Goal: Information Seeking & Learning: Learn about a topic

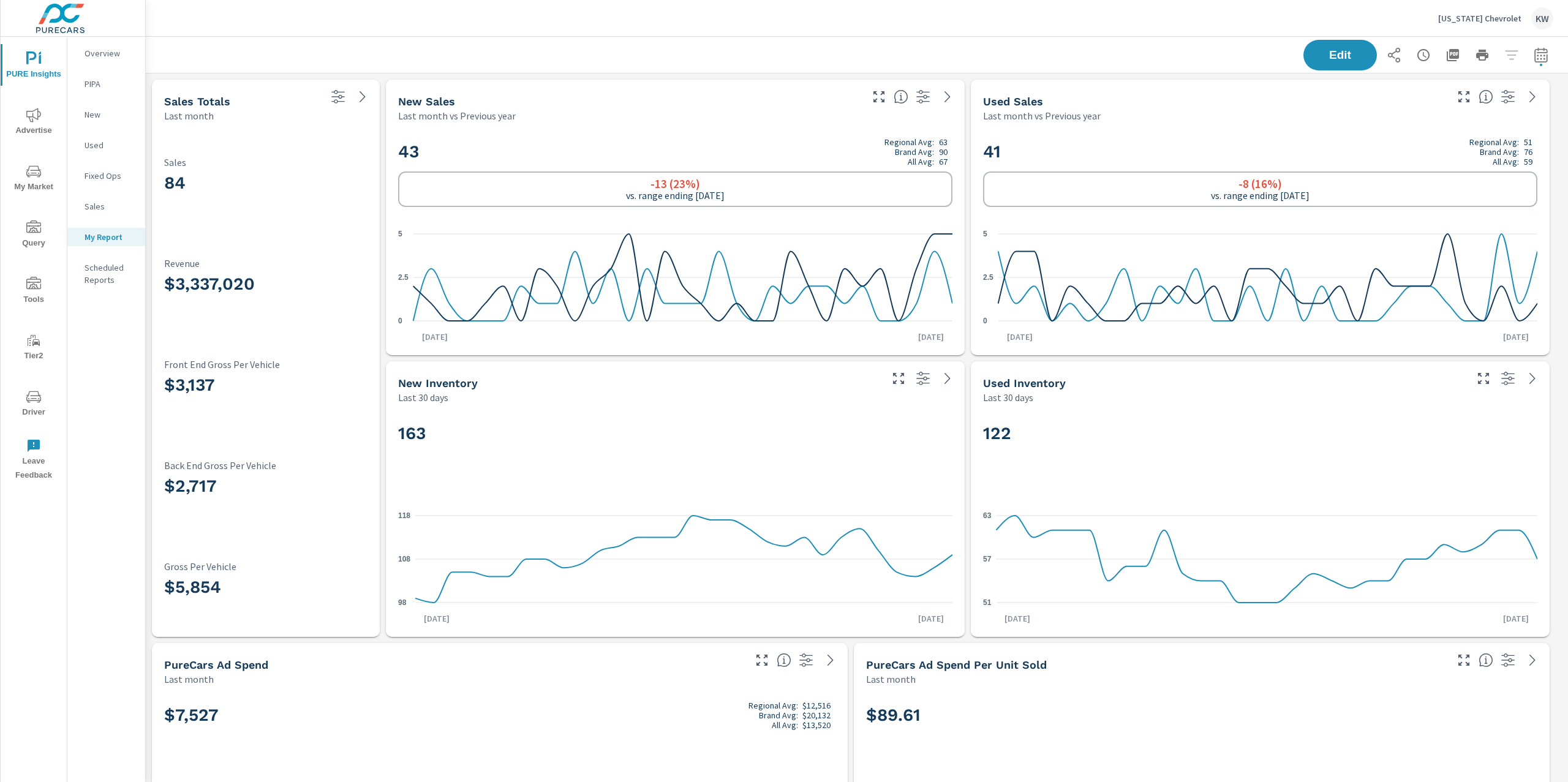
scroll to position [1, 0]
click at [1446, 20] on p "Washington Chevrolet" at bounding box center [1480, 18] width 83 height 11
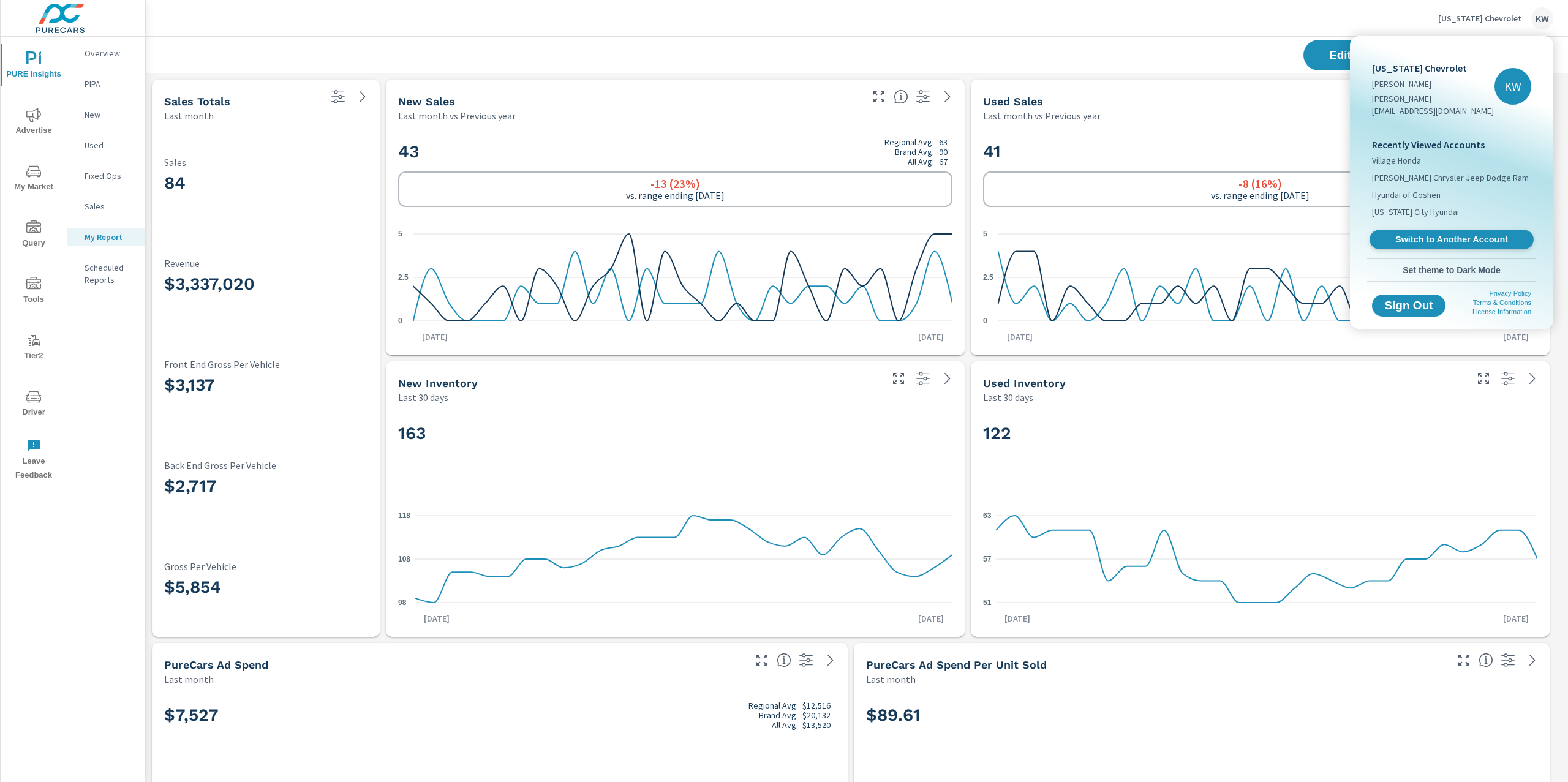
click at [1428, 234] on span "Switch to Another Account" at bounding box center [1452, 239] width 150 height 12
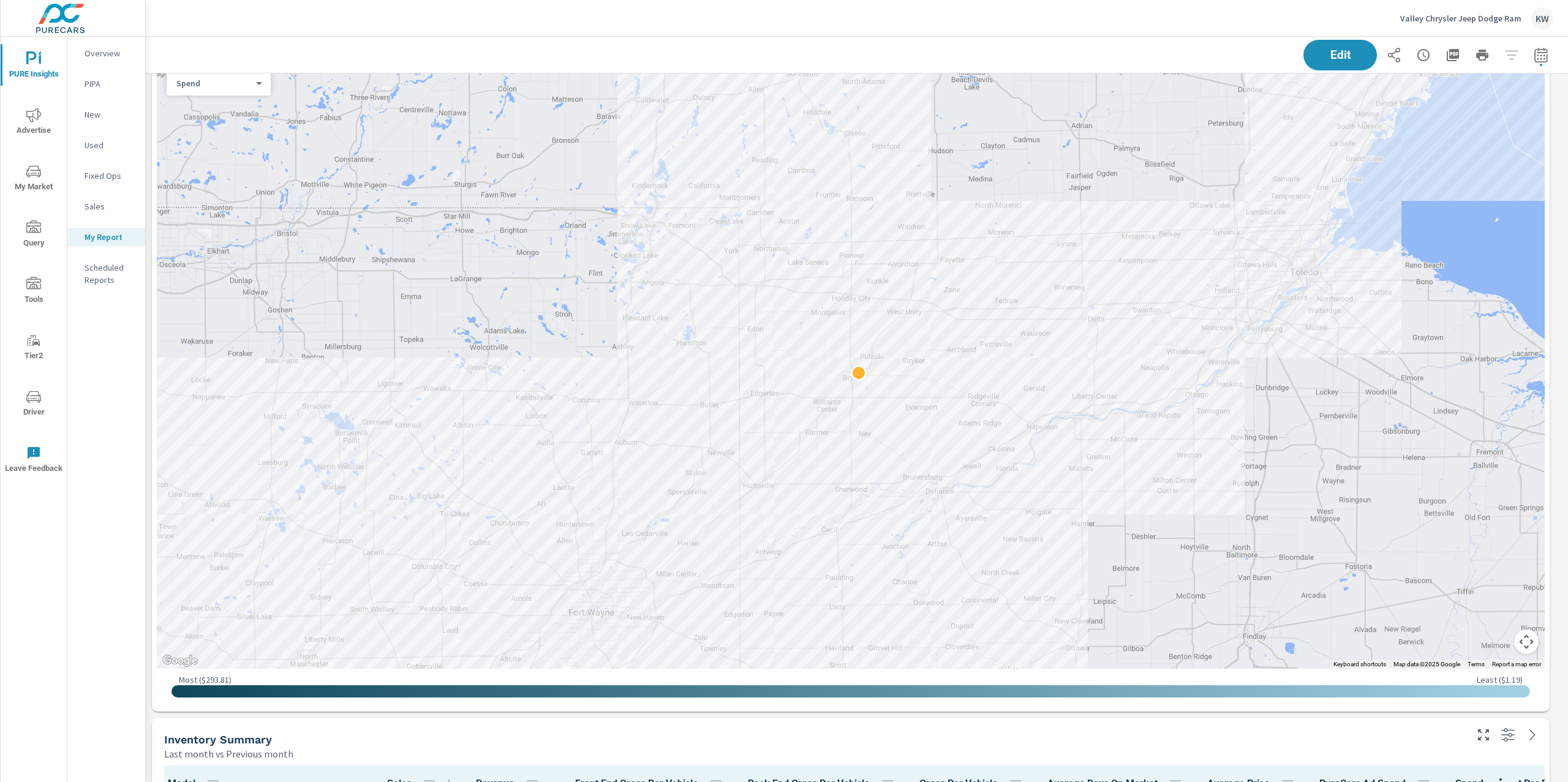
scroll to position [913, 0]
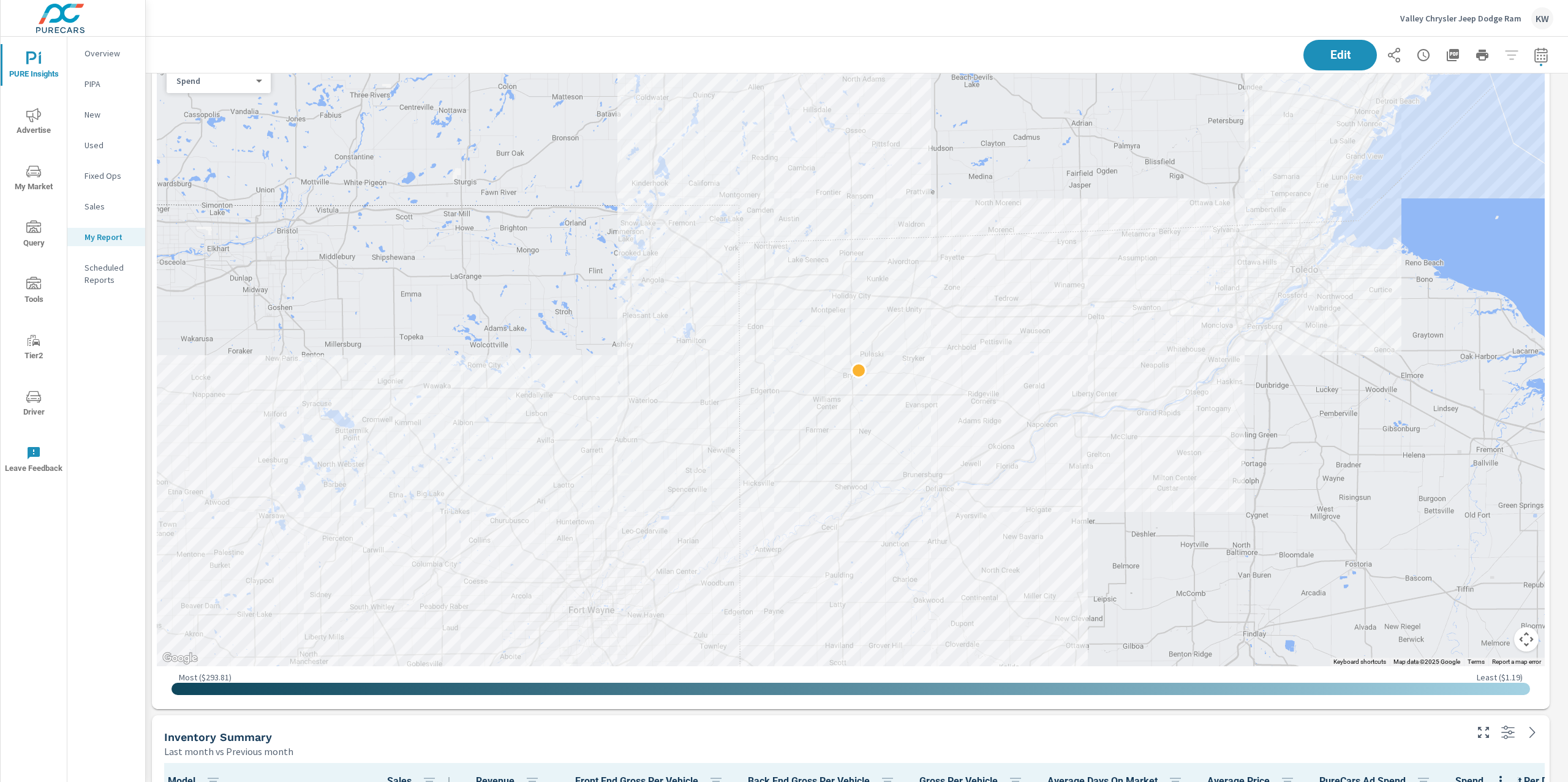
click at [250, 81] on body "PURE Insights Advertise My Market Query Tools Tier2 Driver Leave Feedback Overv…" at bounding box center [784, 391] width 1568 height 782
click at [225, 99] on li "Sales" at bounding box center [213, 100] width 94 height 20
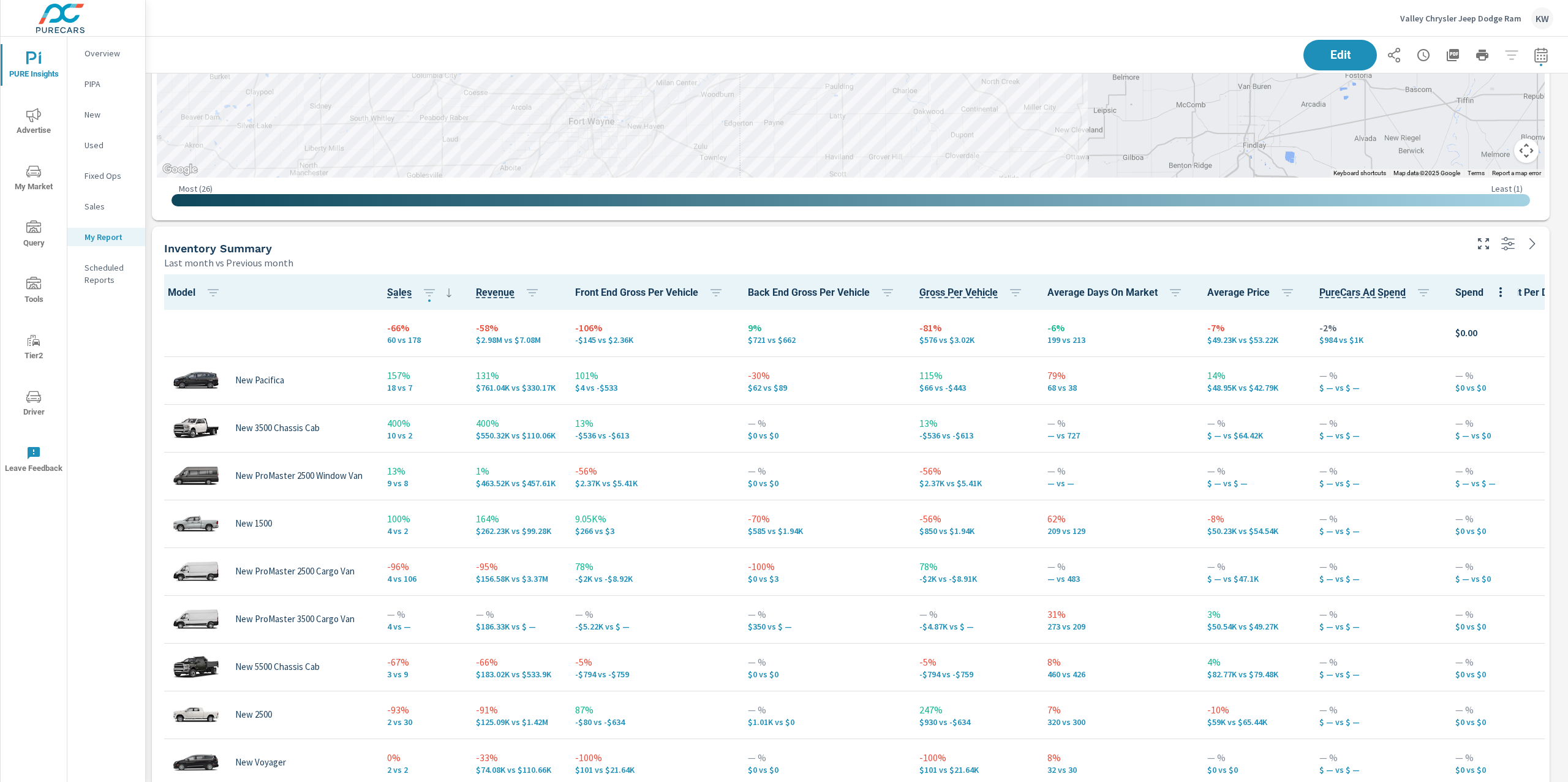
scroll to position [368, 0]
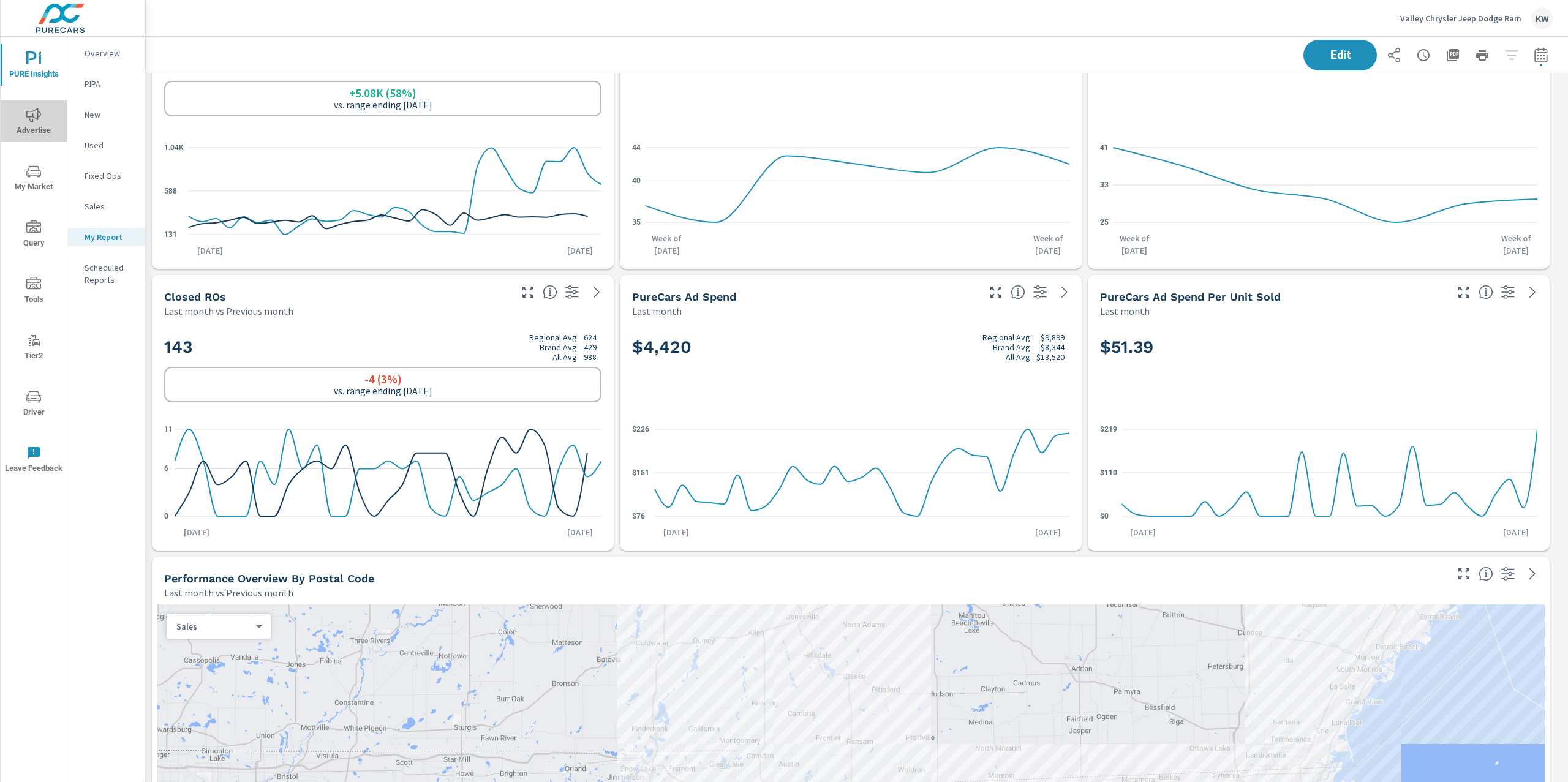
click at [22, 121] on span "Advertise" at bounding box center [34, 123] width 59 height 30
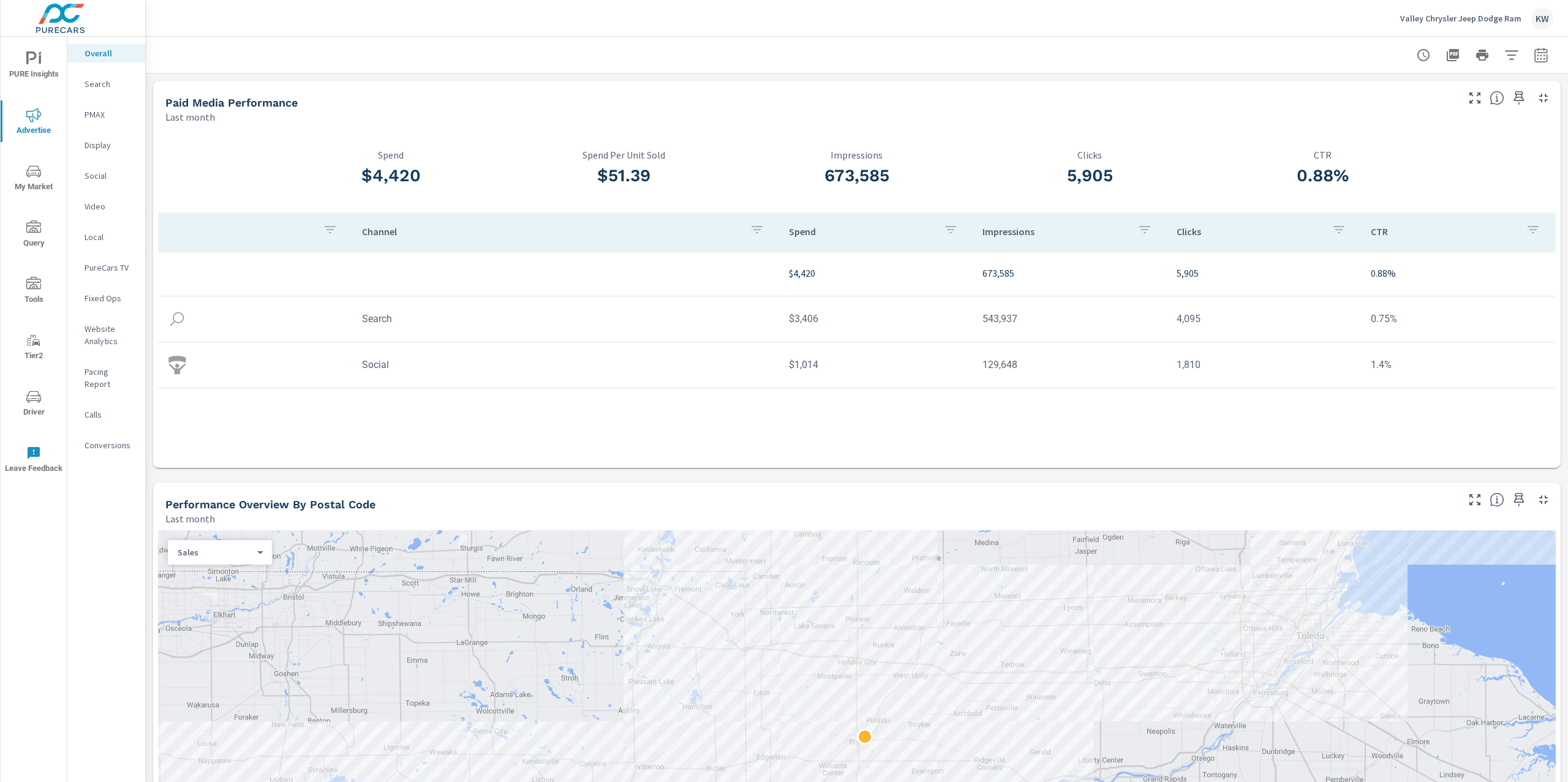
click at [106, 78] on p "Search" at bounding box center [109, 83] width 51 height 12
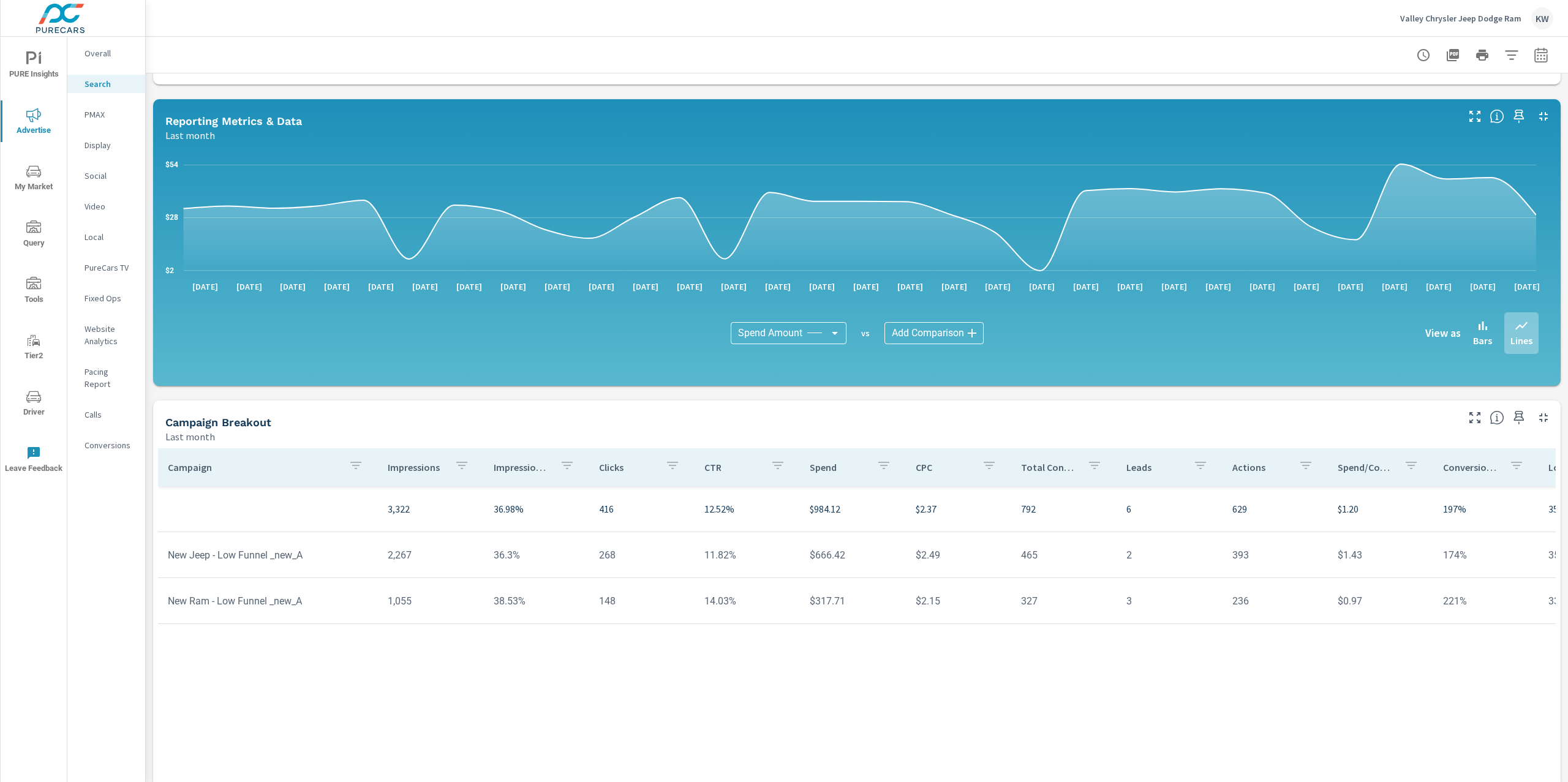
scroll to position [596, 0]
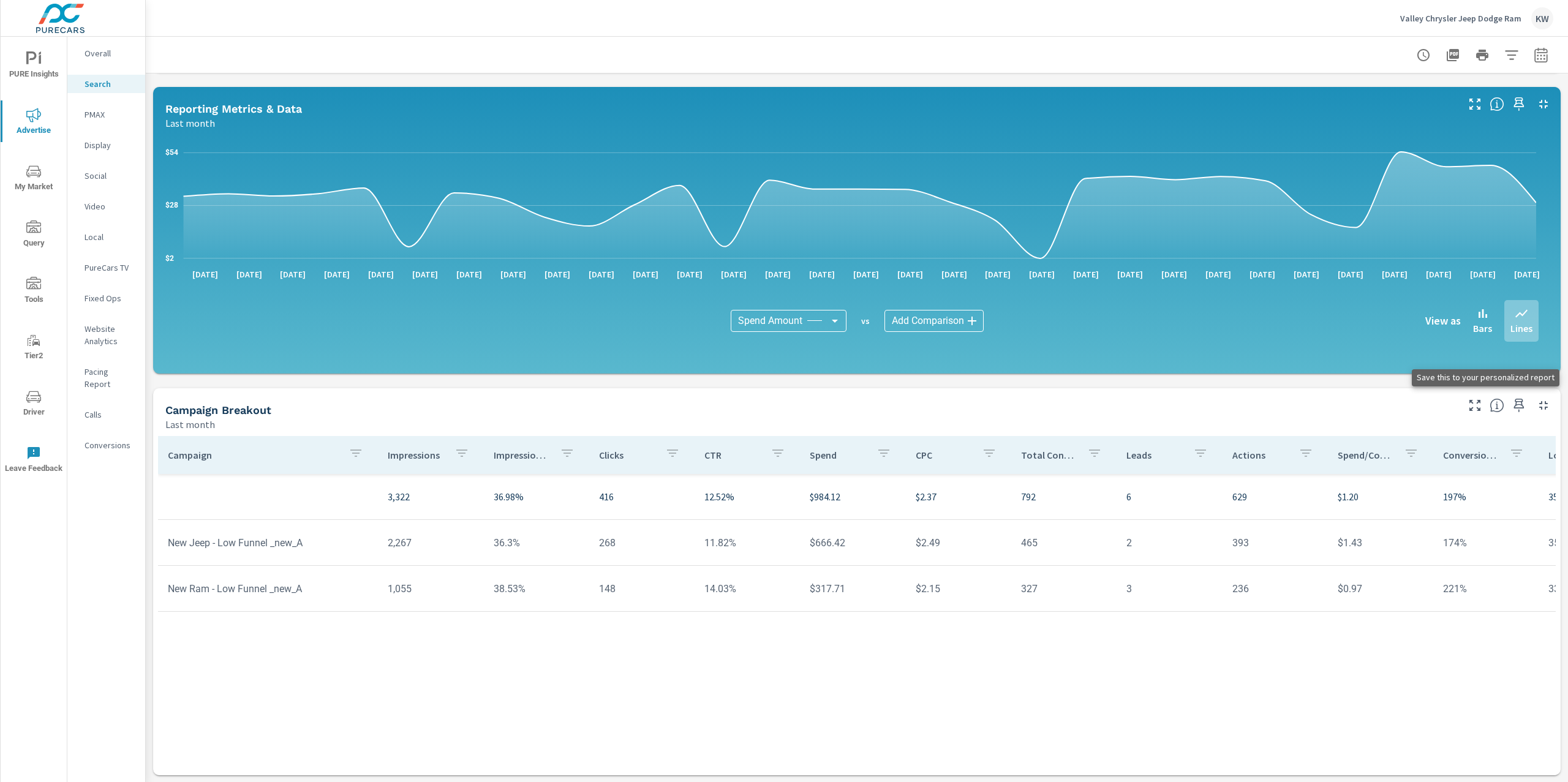
click at [1511, 405] on icon "button" at bounding box center [1518, 405] width 15 height 15
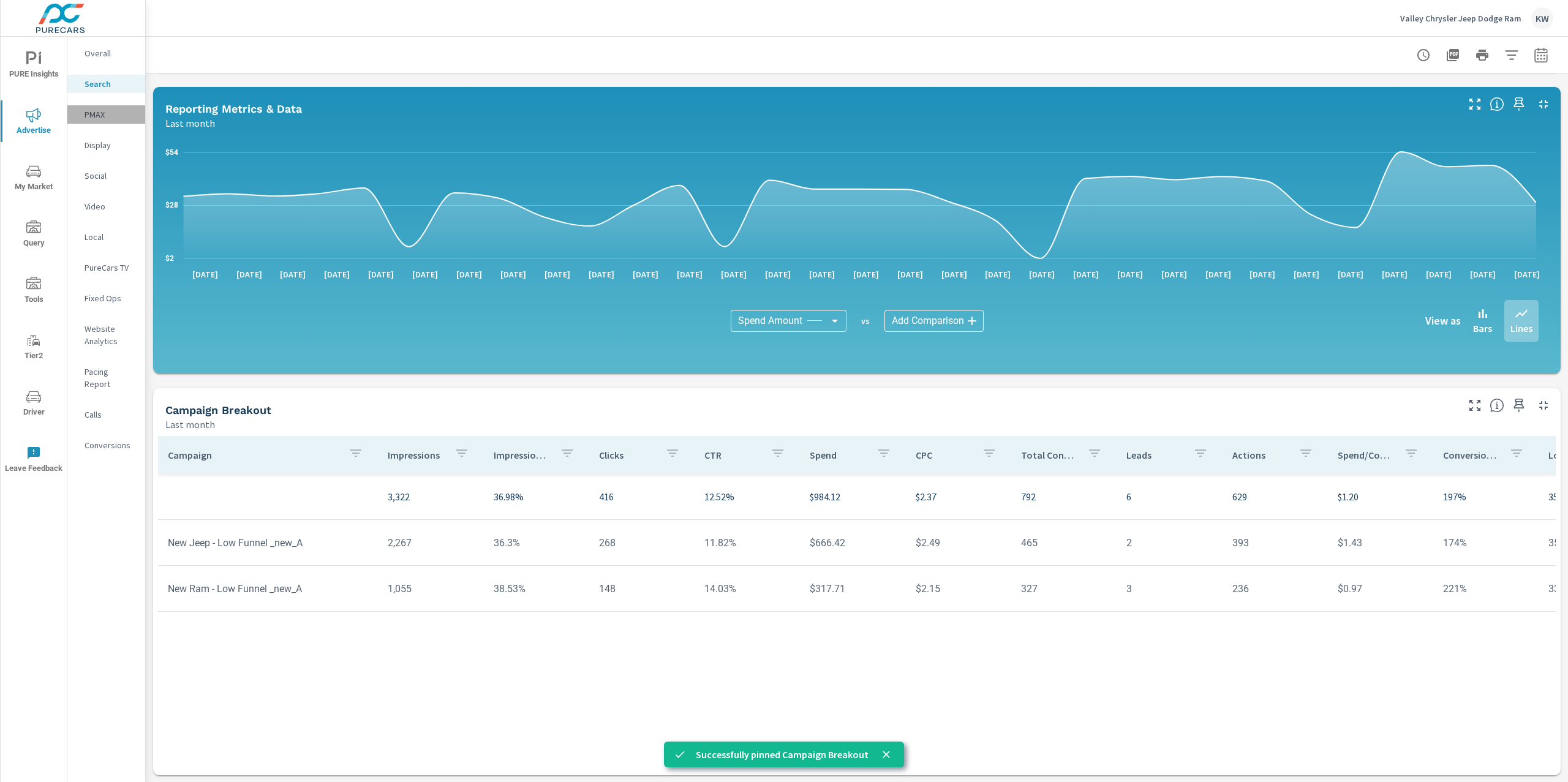
click at [94, 120] on p "PMAX" at bounding box center [109, 114] width 51 height 12
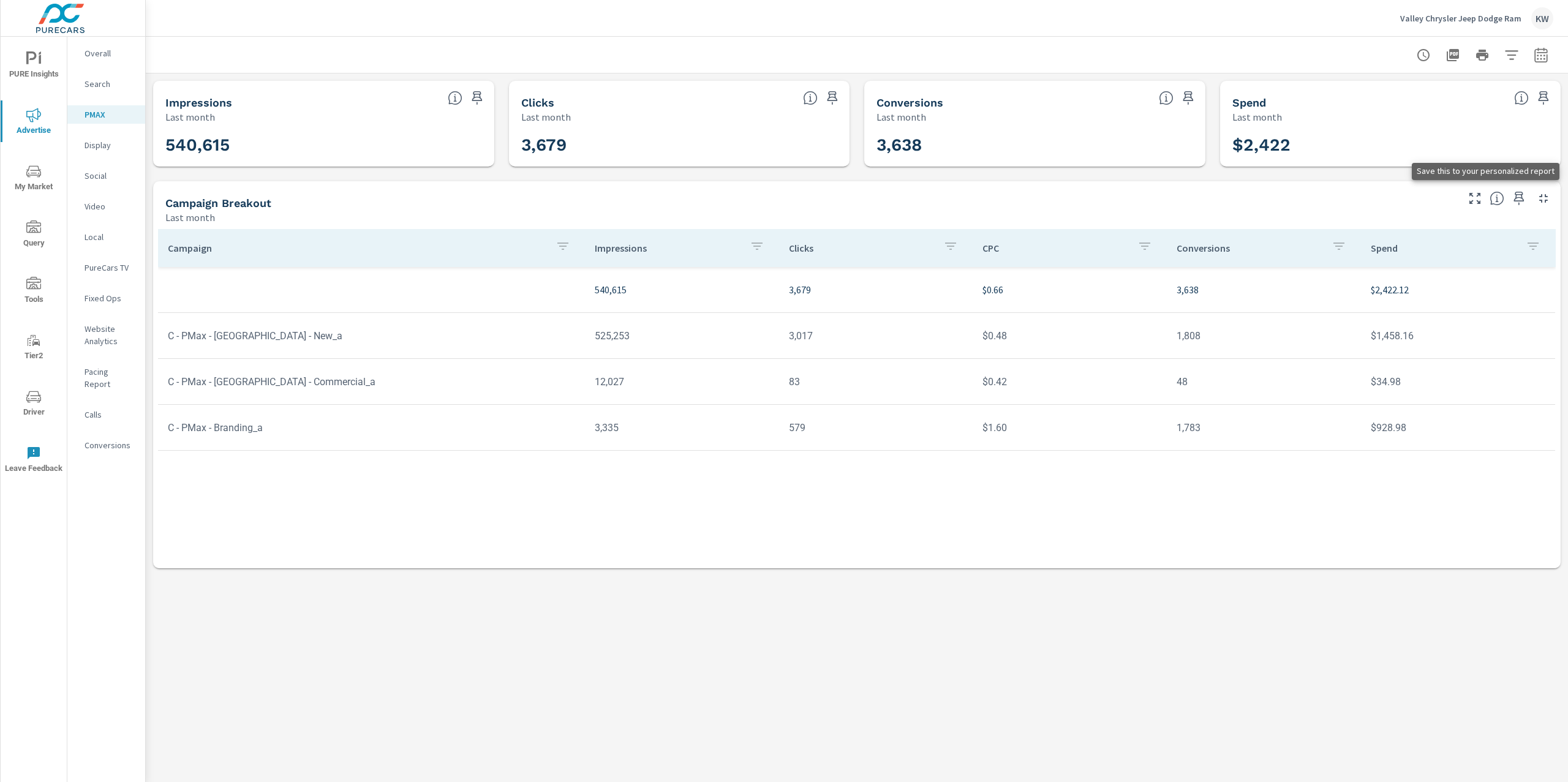
click at [1520, 203] on icon "button" at bounding box center [1518, 198] width 15 height 15
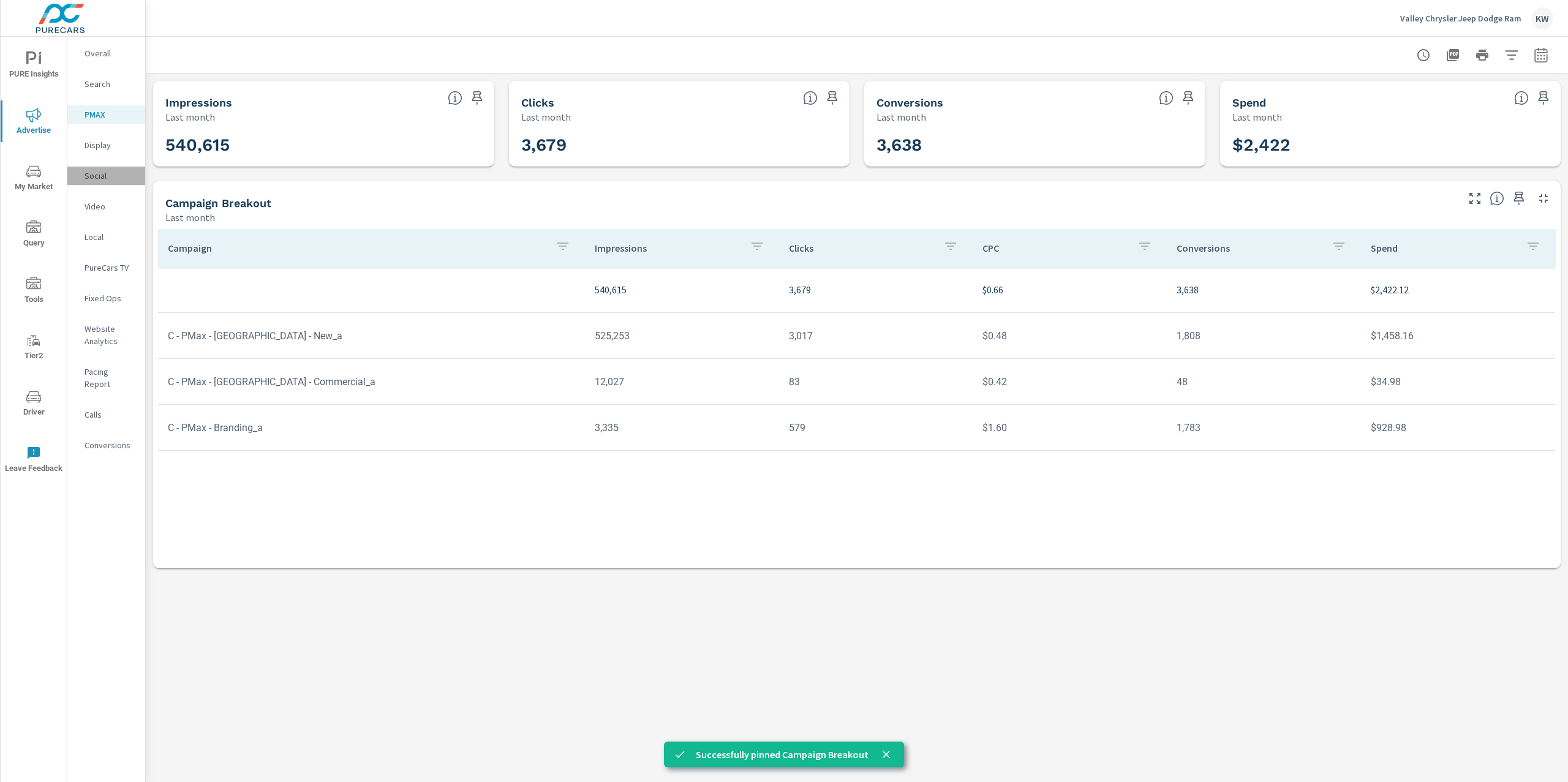
click at [94, 175] on p "Social" at bounding box center [109, 175] width 51 height 12
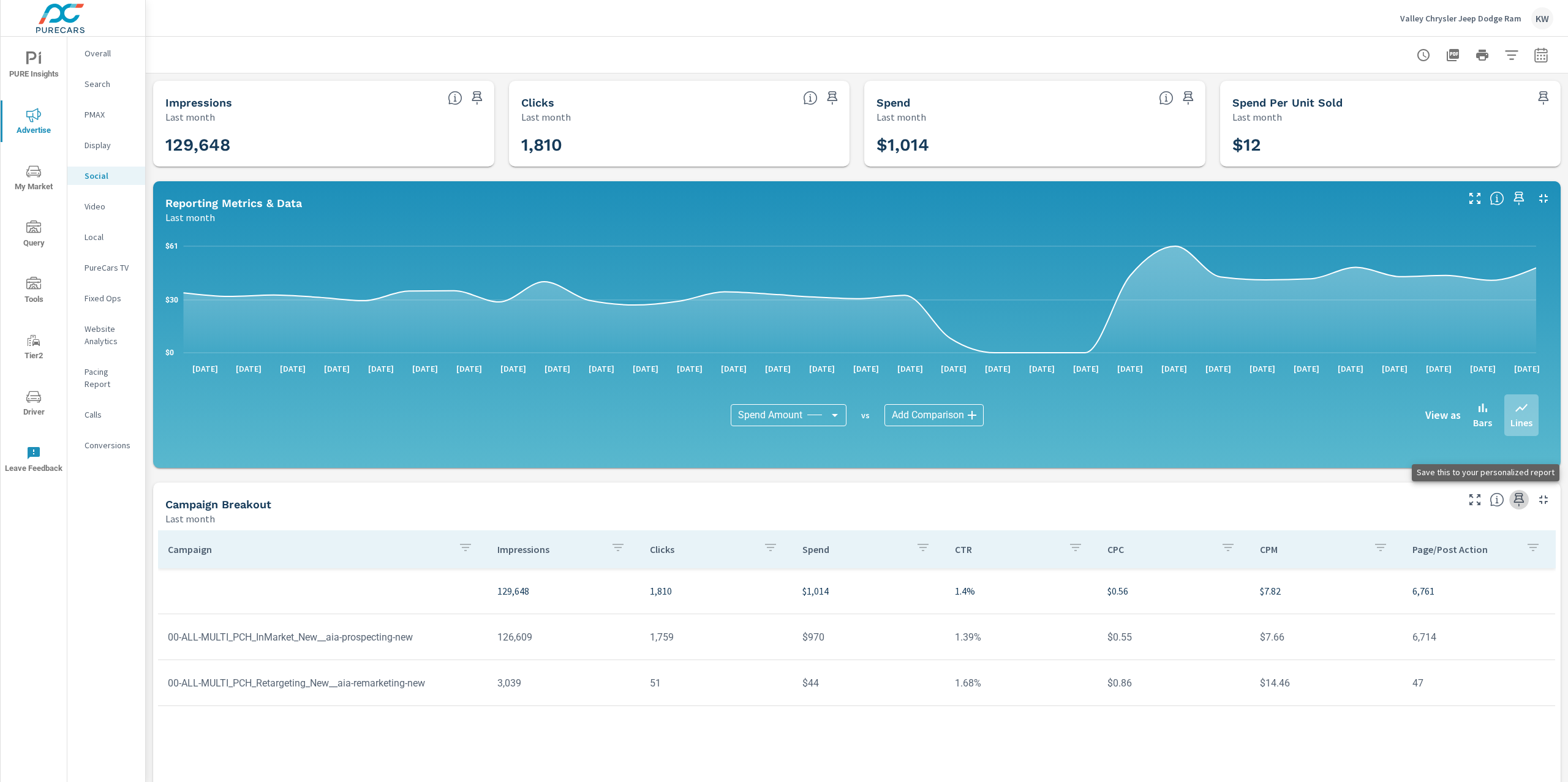
click at [1511, 506] on icon "button" at bounding box center [1518, 499] width 15 height 15
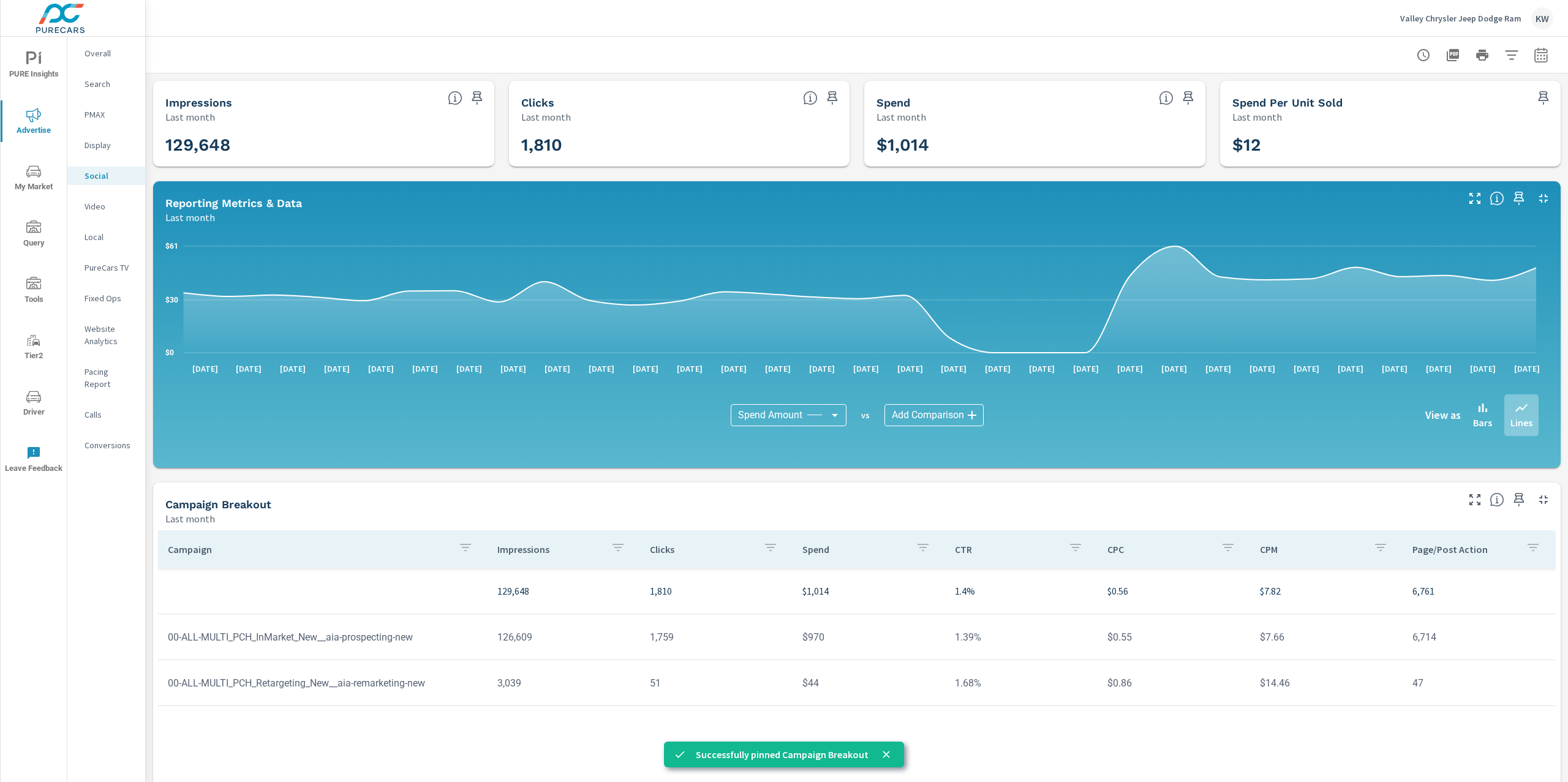
click at [46, 55] on span "PURE Insights" at bounding box center [34, 66] width 59 height 30
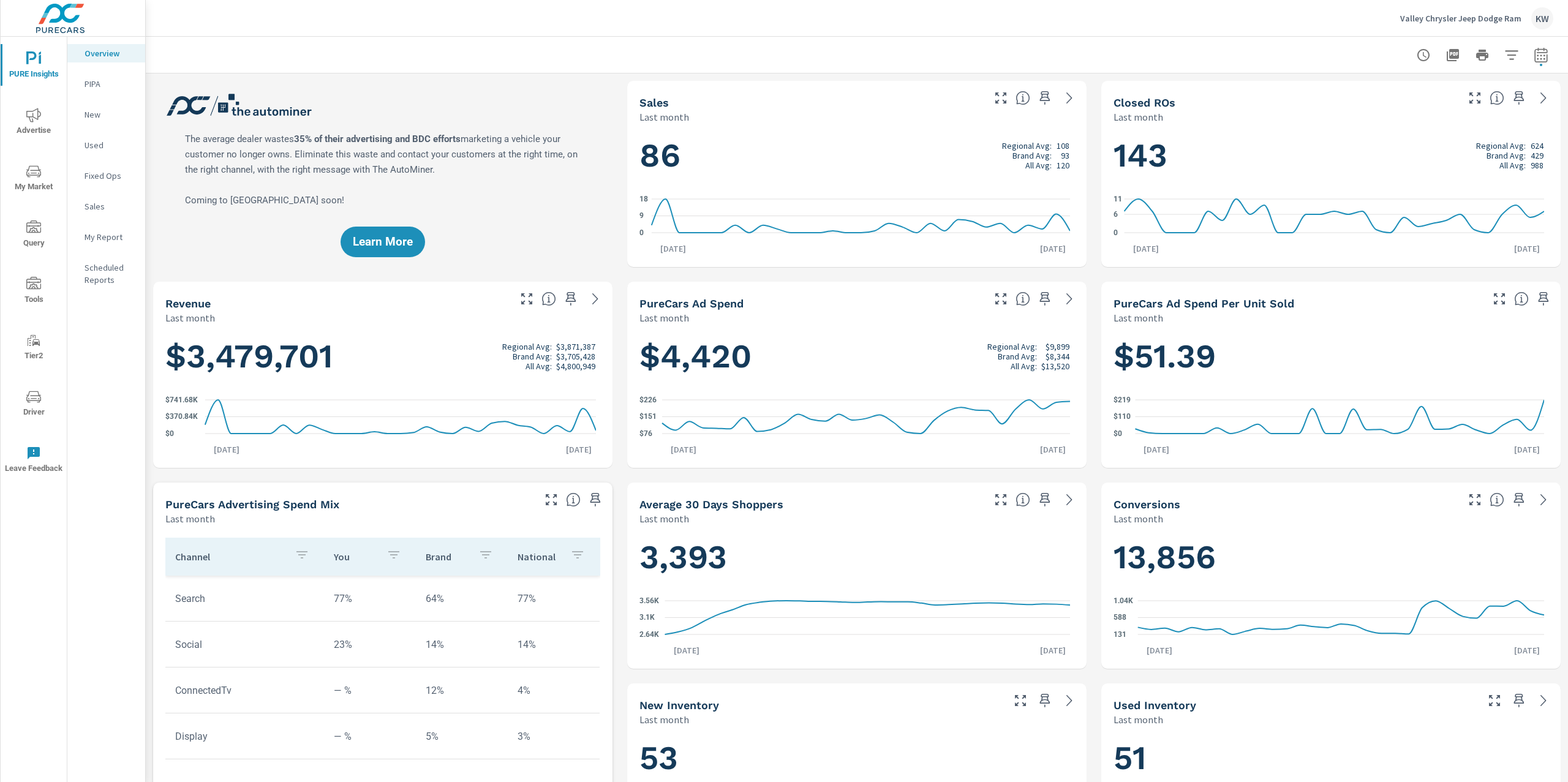
scroll to position [1, 0]
click at [118, 234] on p "My Report" at bounding box center [109, 236] width 51 height 12
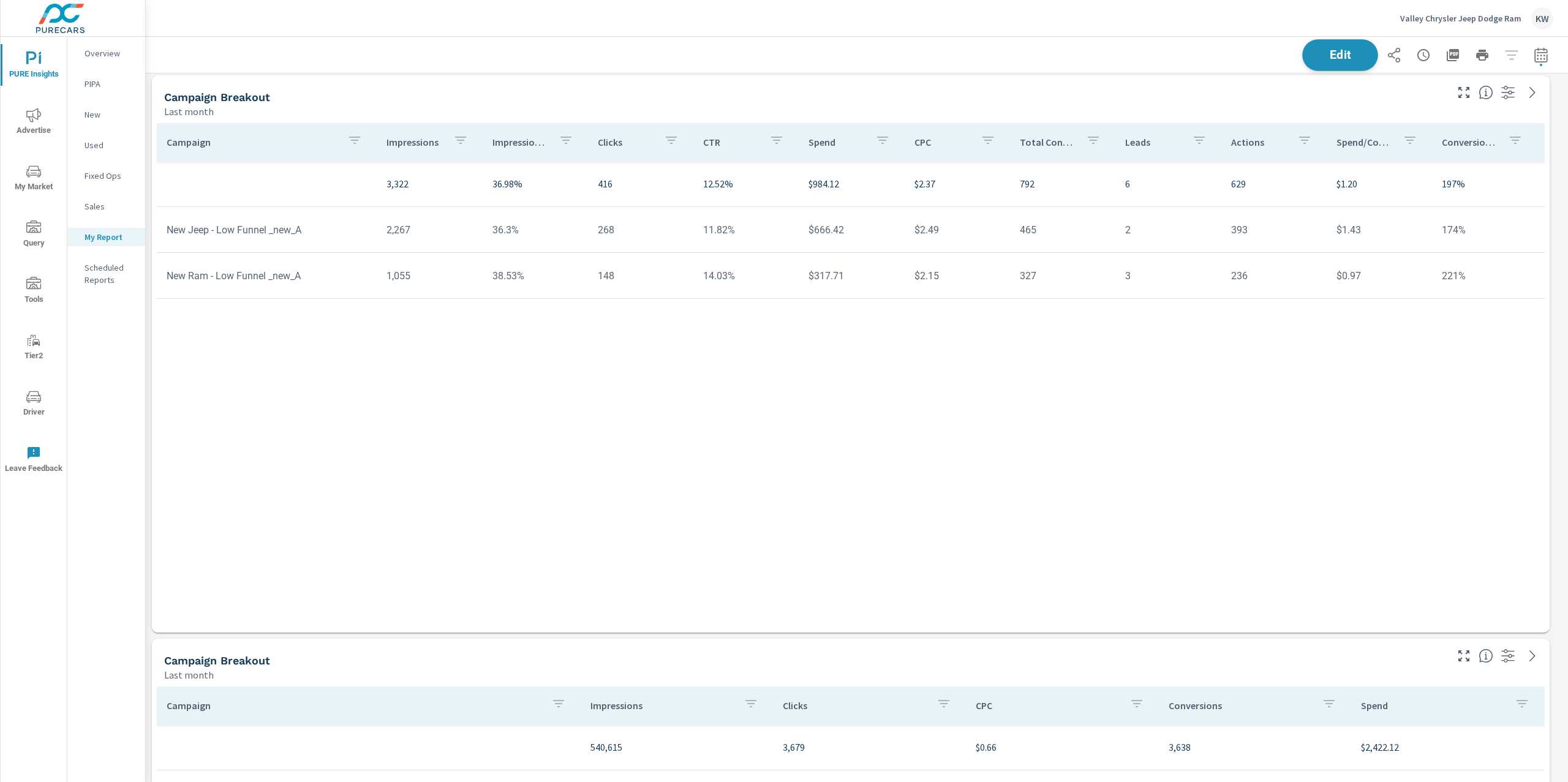
scroll to position [5805, 1435]
click at [1318, 59] on span "Edit" at bounding box center [1340, 55] width 51 height 12
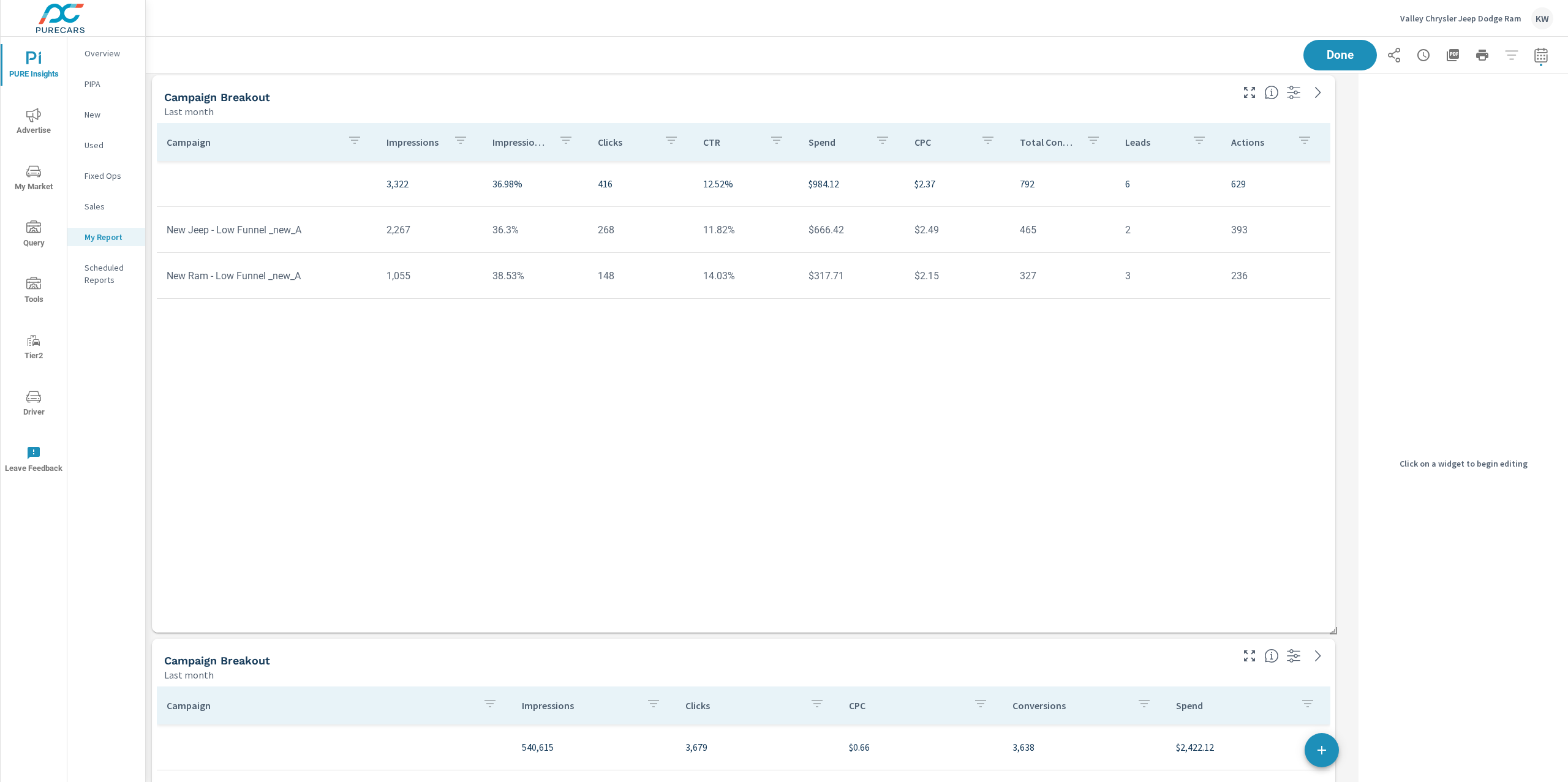
scroll to position [6, 6]
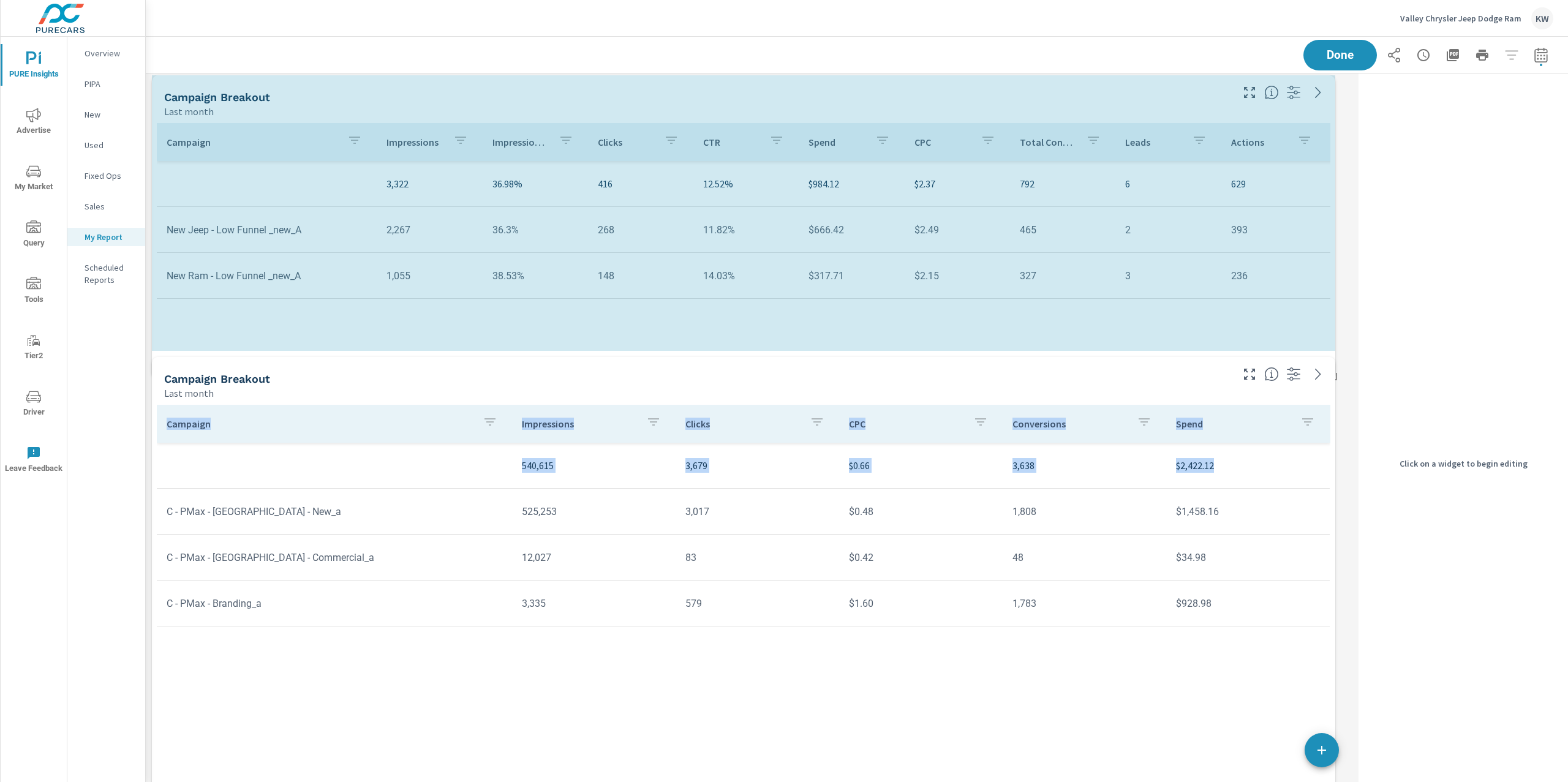
scroll to position [6, 6]
drag, startPoint x: 1333, startPoint y: 629, endPoint x: 1333, endPoint y: 461, distance: 168.0
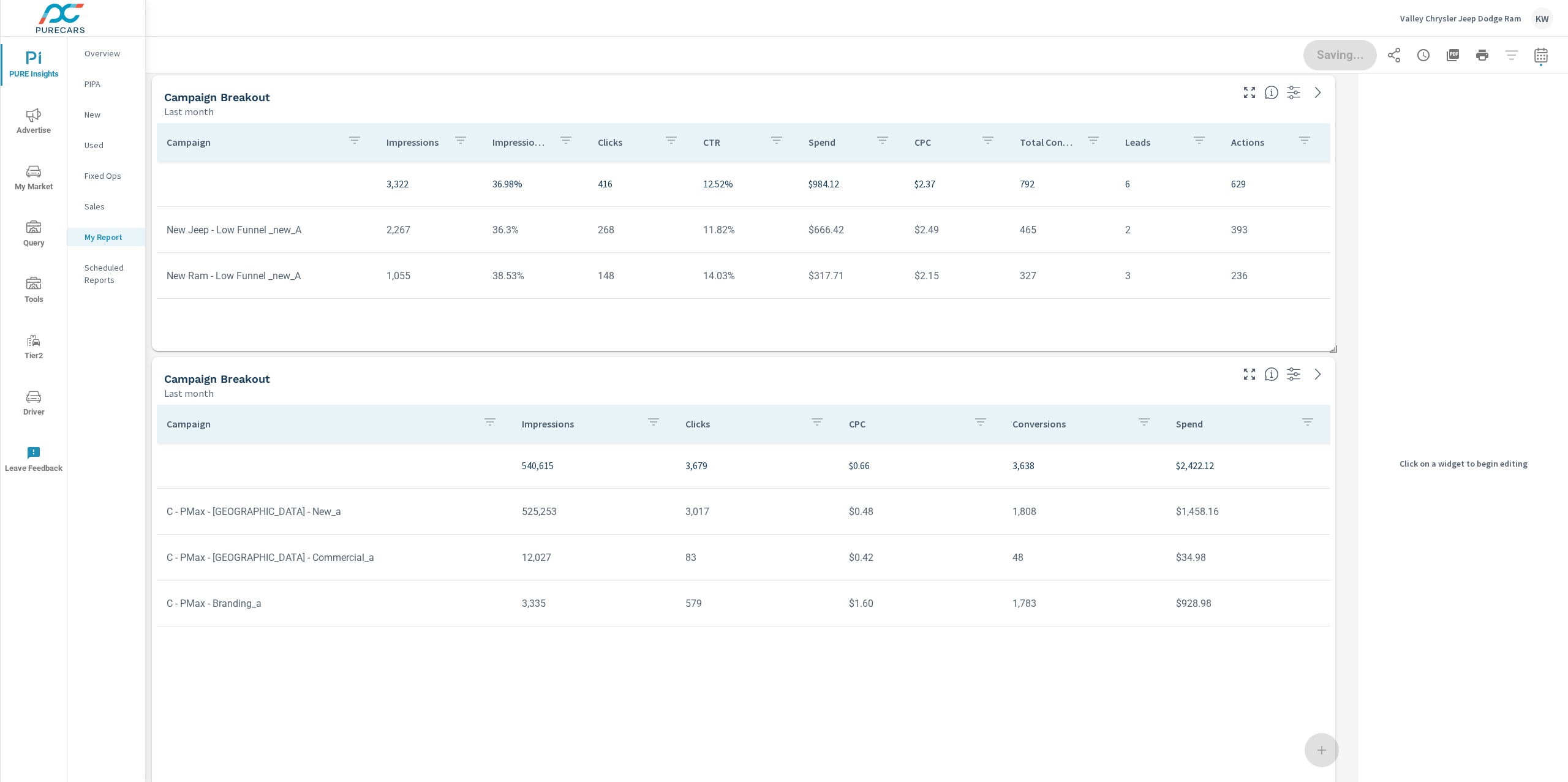
click at [1211, 94] on div "Campaign Breakout" at bounding box center [697, 97] width 1066 height 14
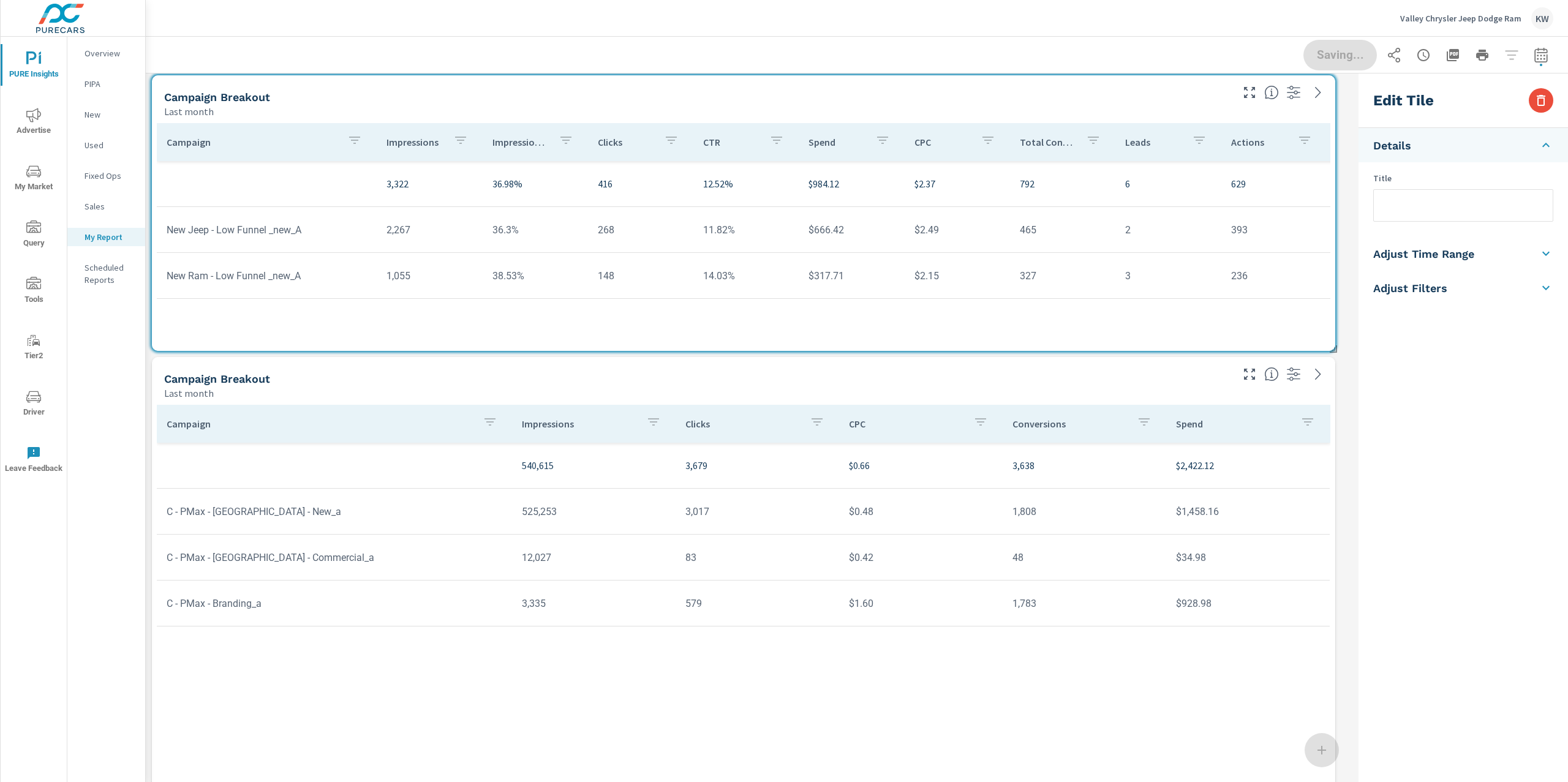
click at [1428, 218] on input "text" at bounding box center [1463, 205] width 179 height 32
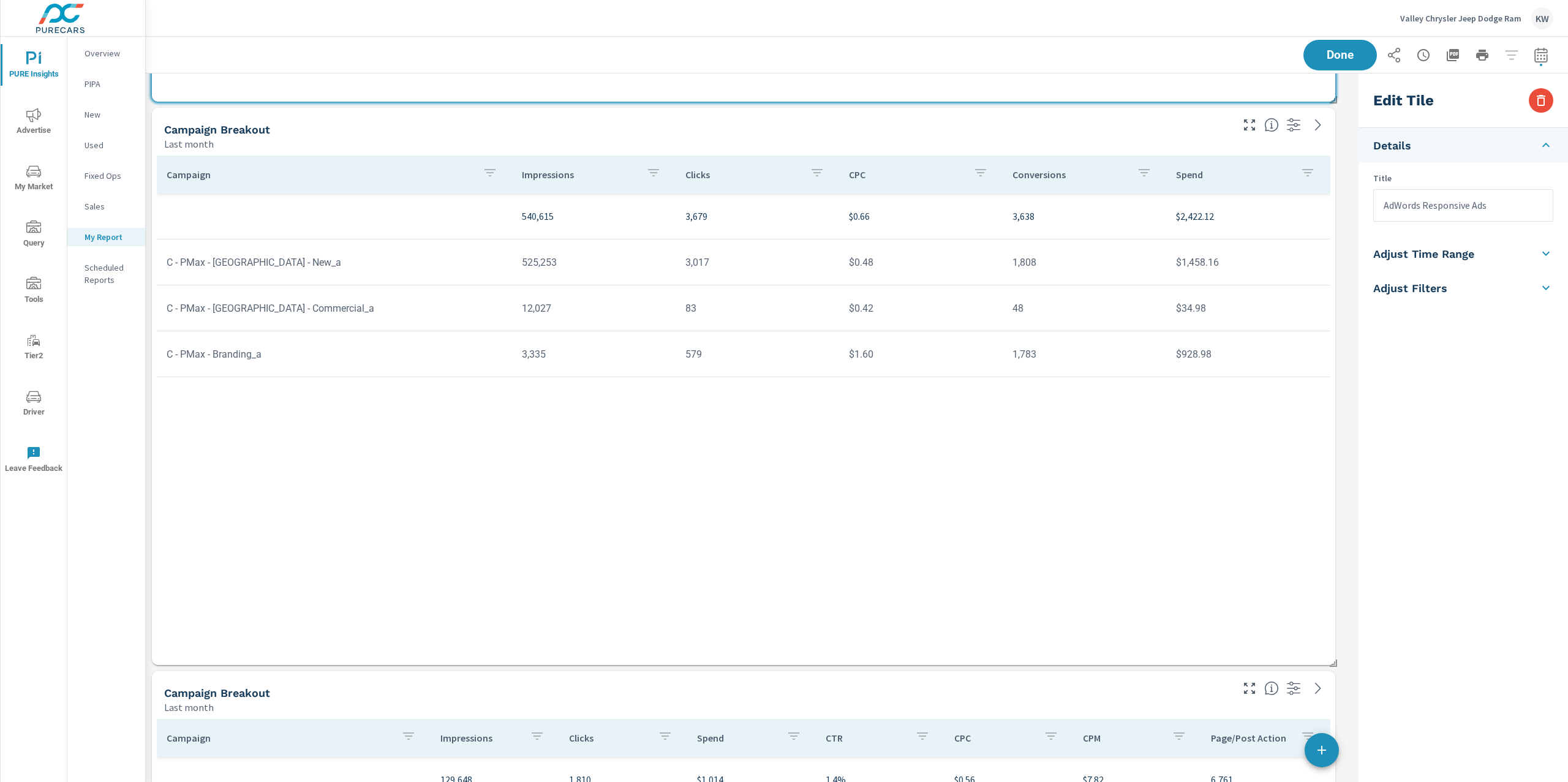
scroll to position [1809, 0]
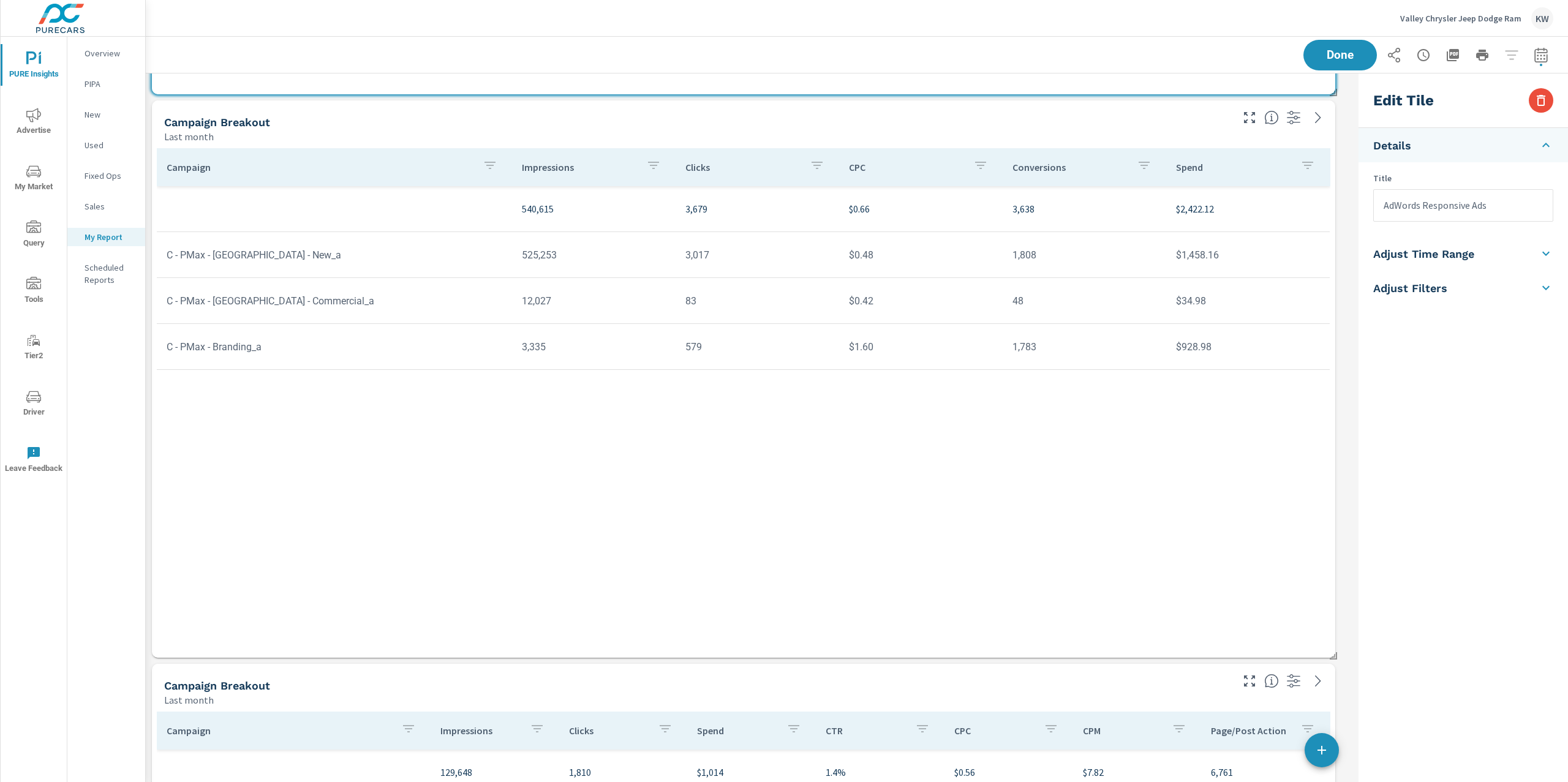
type input "AdWords Responsive Ads"
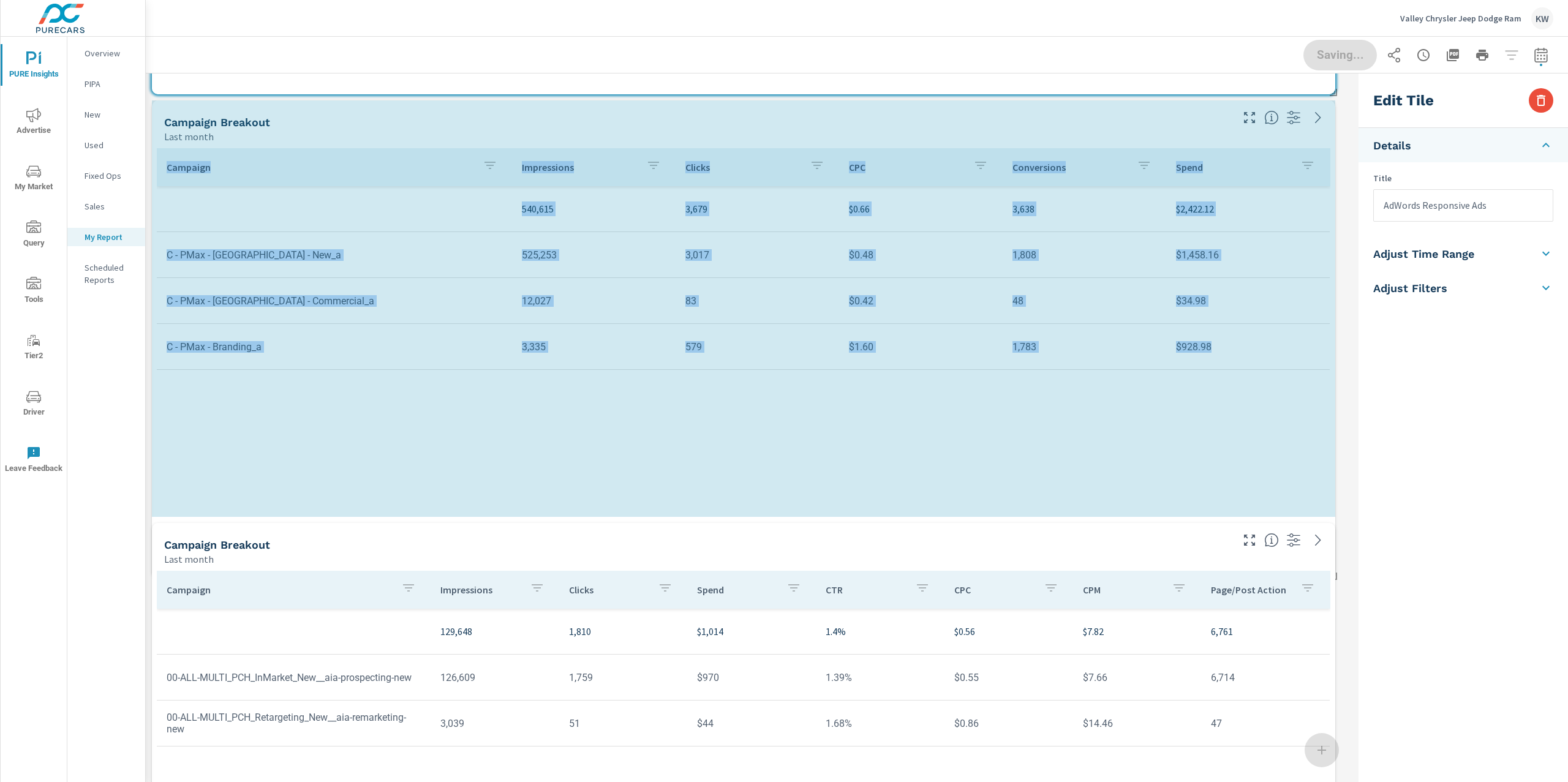
scroll to position [5386, 1221]
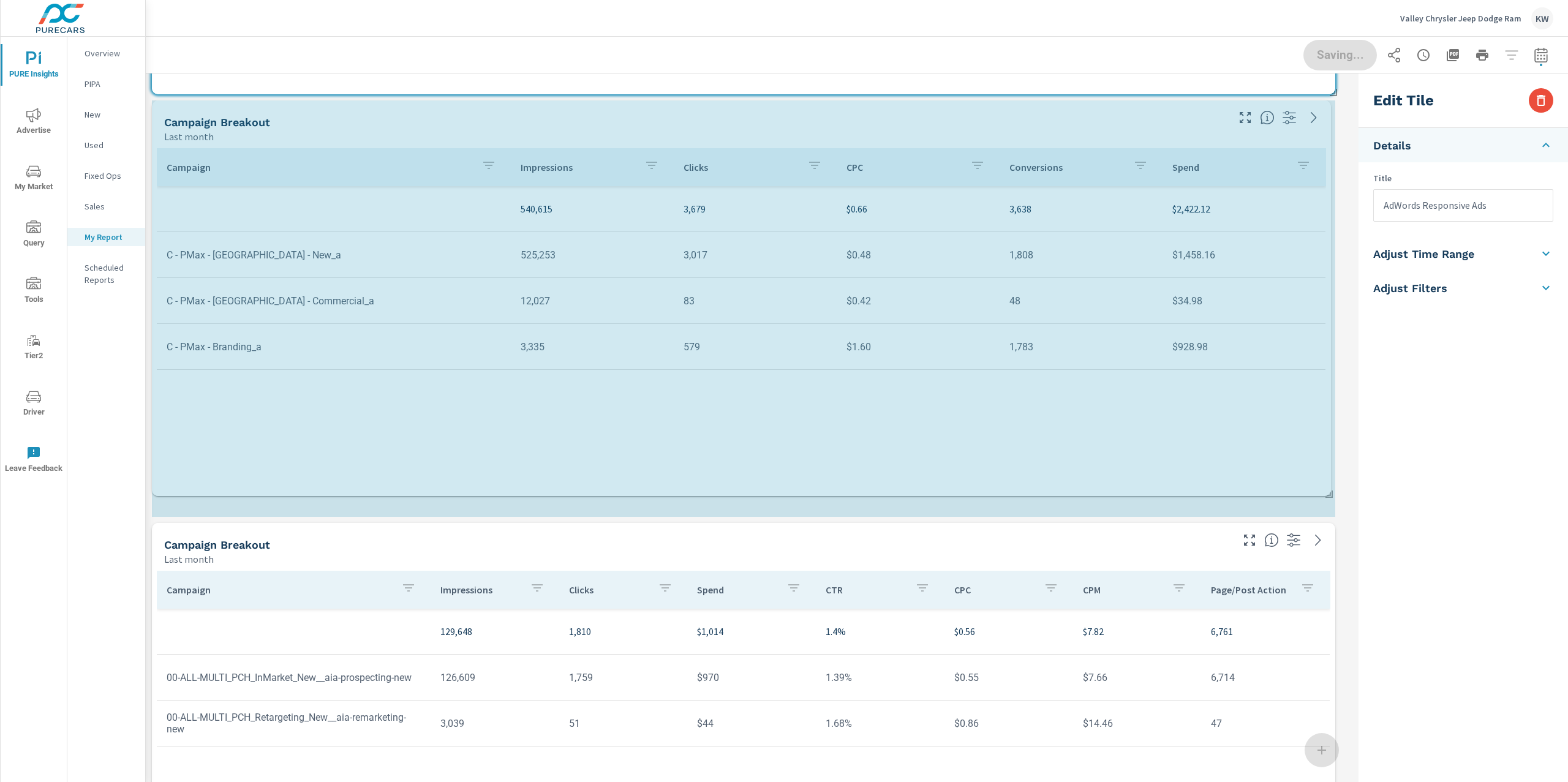
drag, startPoint x: 1332, startPoint y: 658, endPoint x: 1329, endPoint y: 527, distance: 131.0
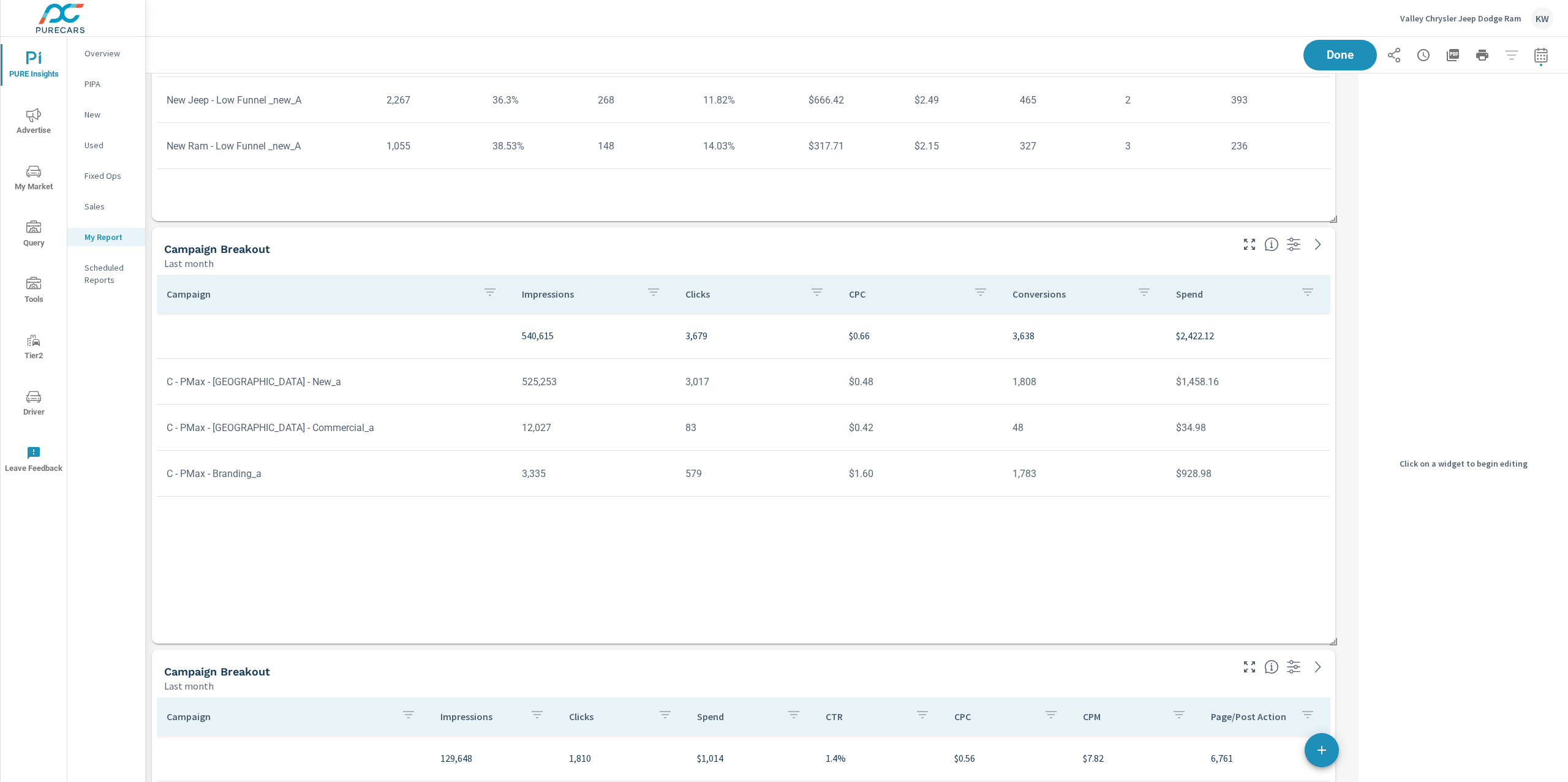
scroll to position [1685, 0]
click at [1114, 257] on div "Last month" at bounding box center [697, 261] width 1066 height 15
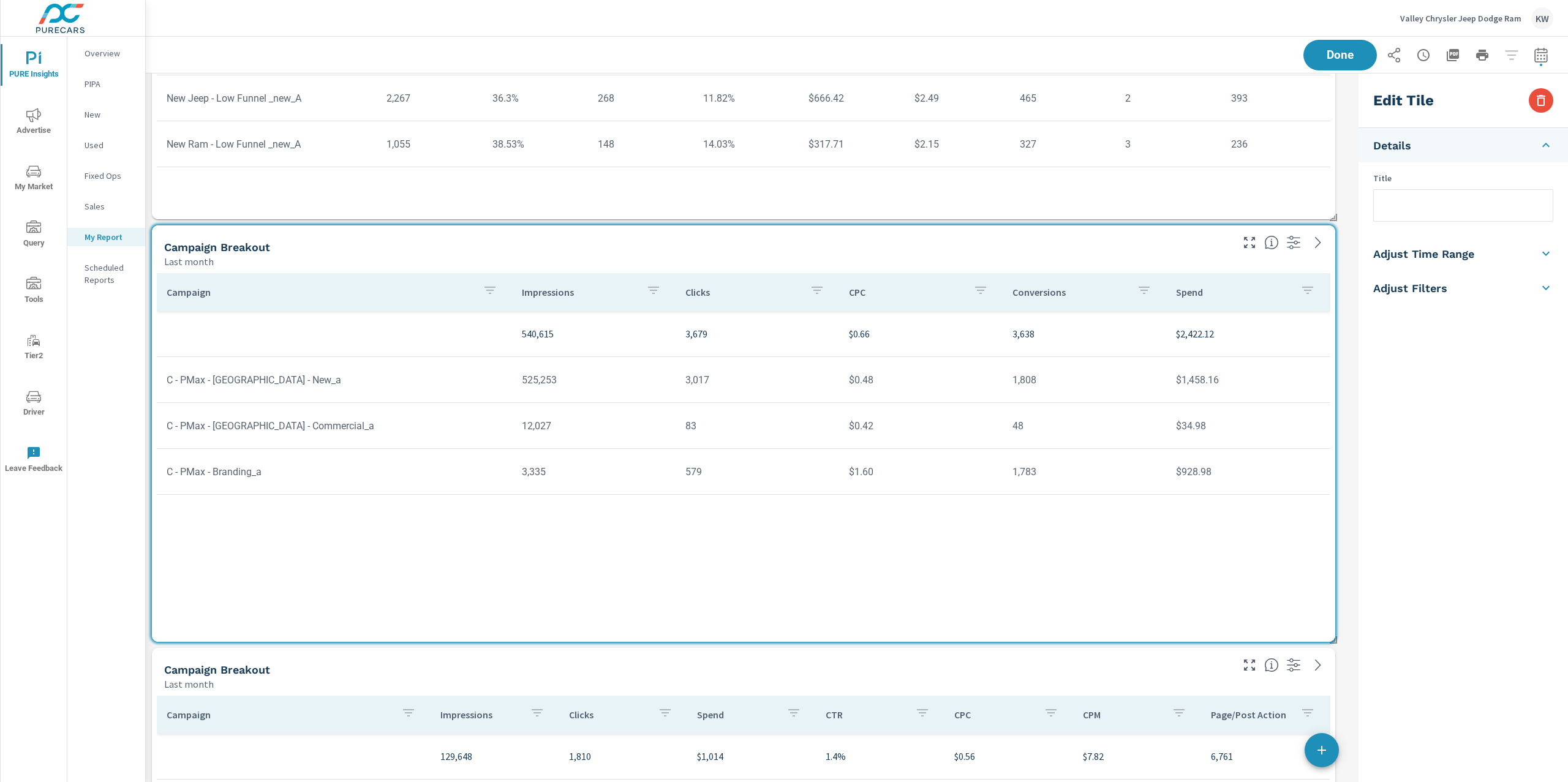
click at [1449, 207] on input "text" at bounding box center [1463, 205] width 179 height 32
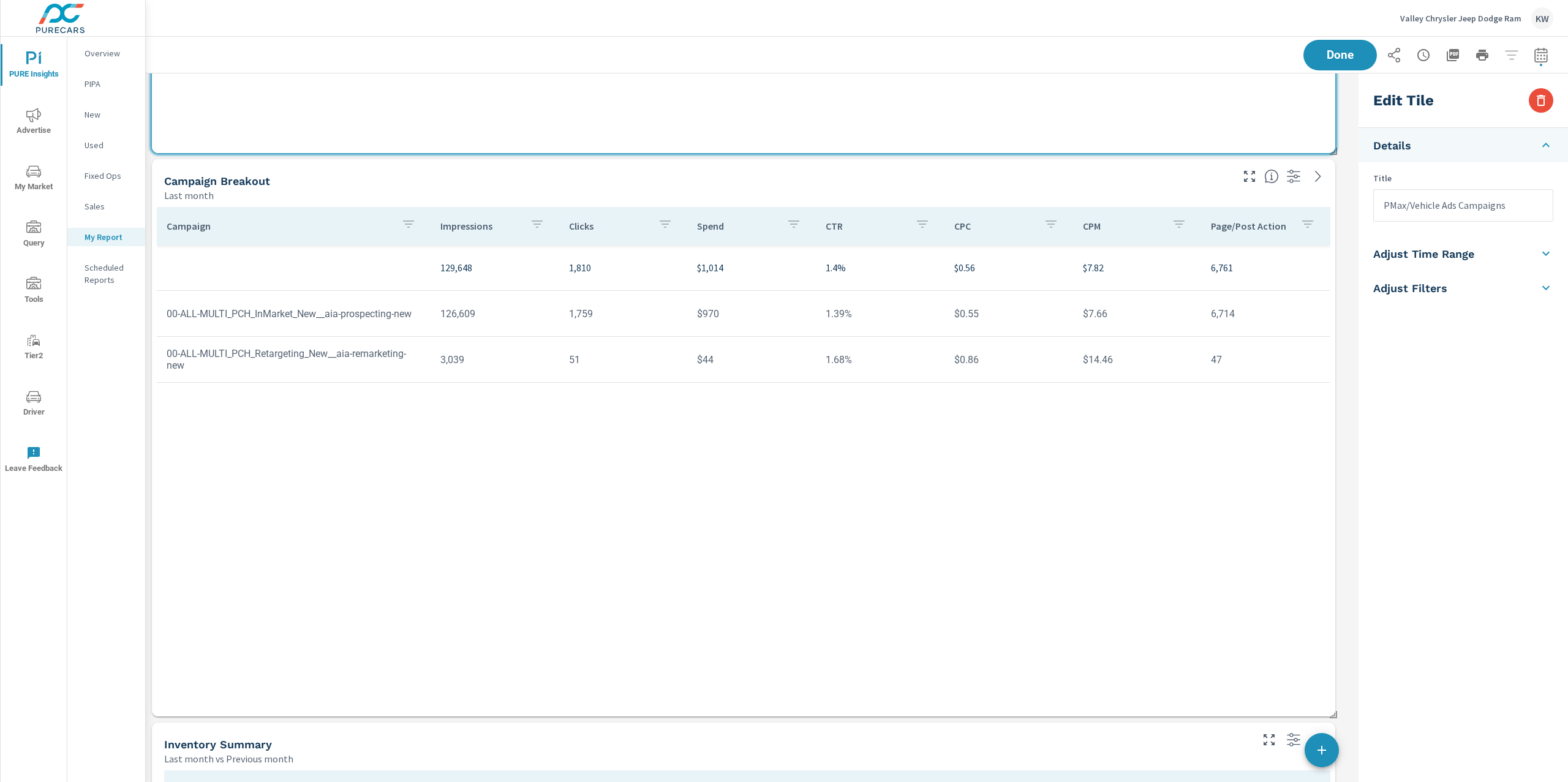
scroll to position [2216, 0]
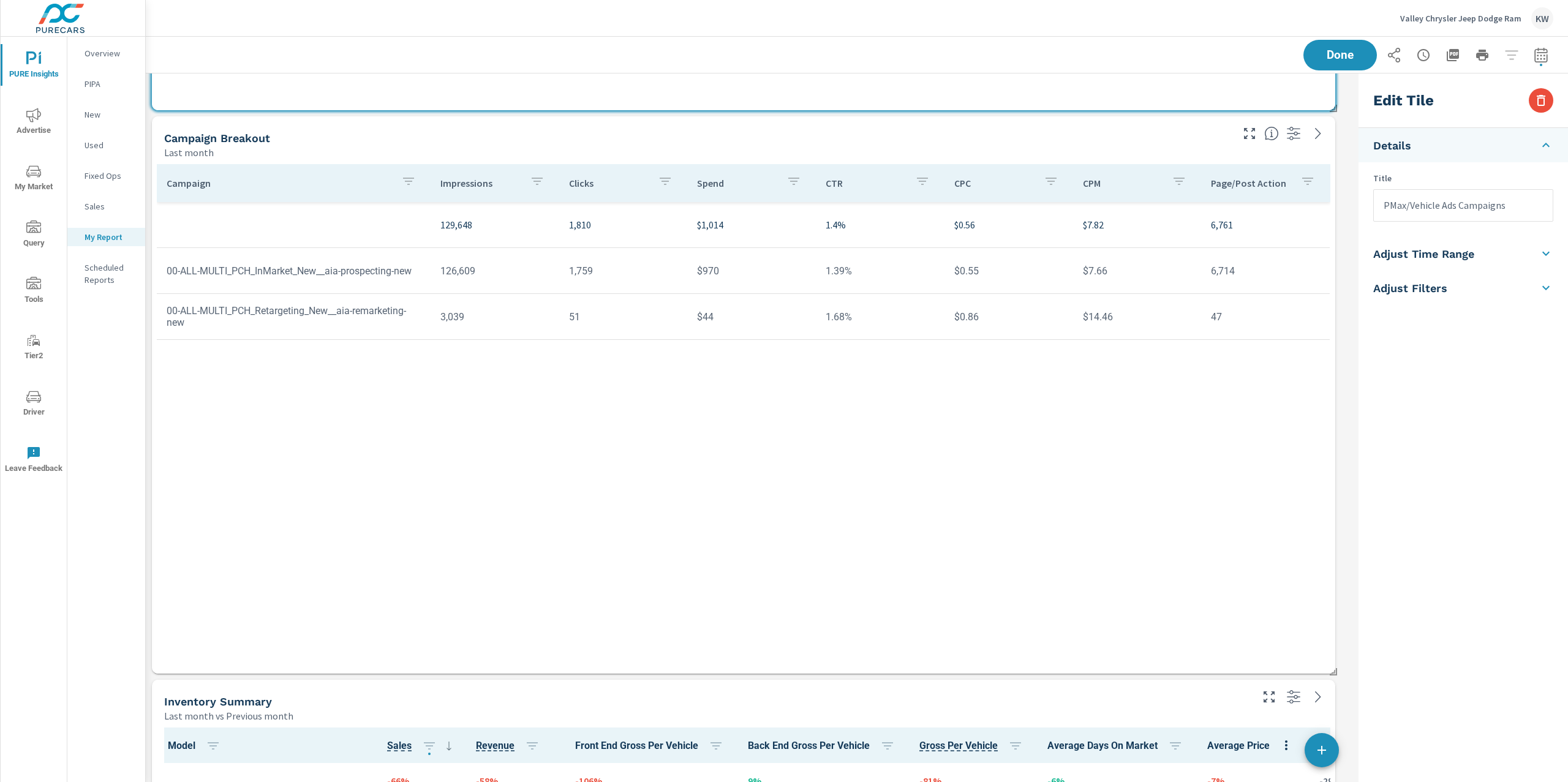
type input "PMax/Vehicle Ads Campaigns"
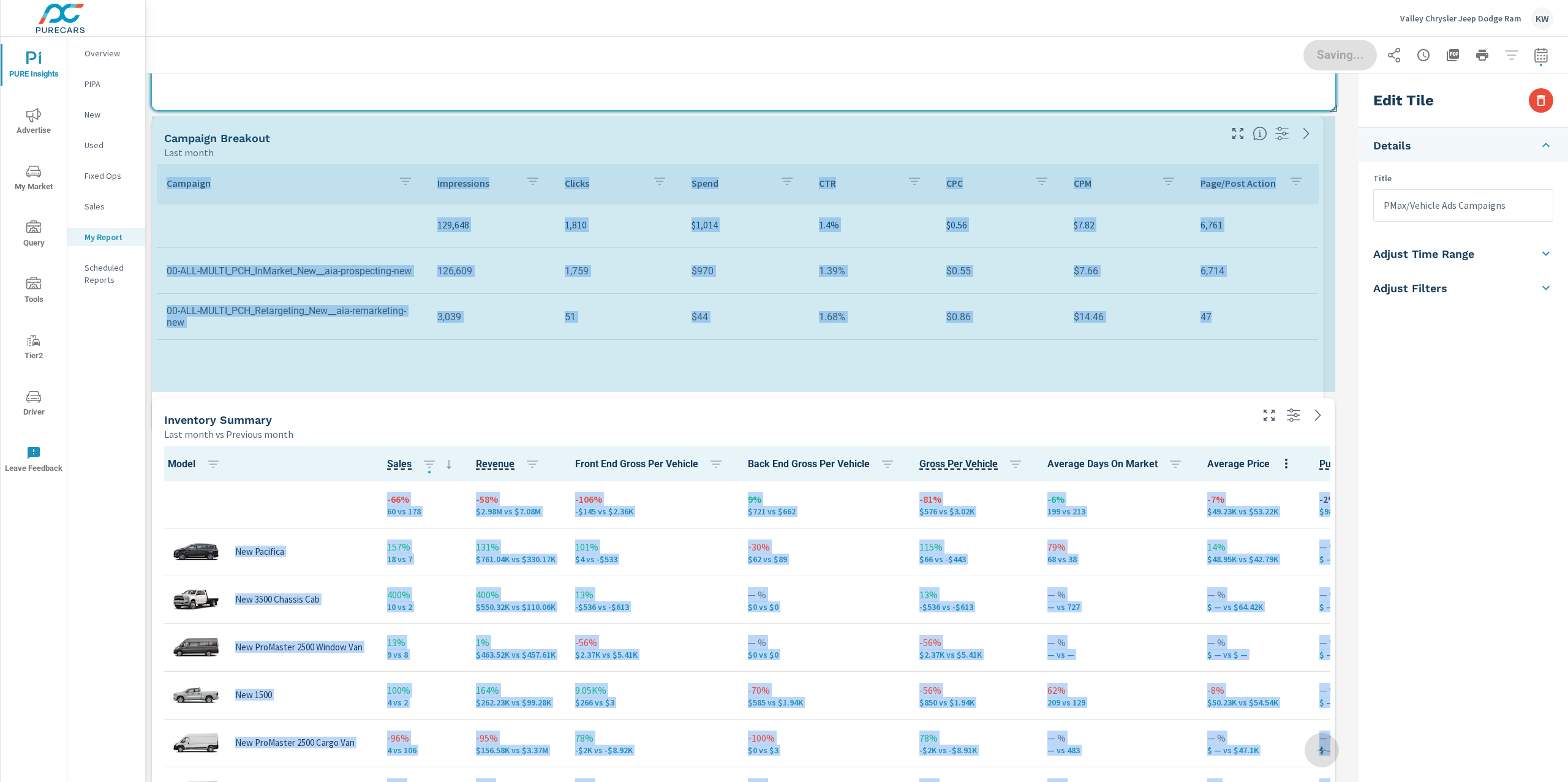
scroll to position [0, 0]
drag, startPoint x: 1333, startPoint y: 670, endPoint x: 1325, endPoint y: 470, distance: 200.2
click at [1325, 470] on div "Market View Last 6 months vs Previous period 2 2 2 2 Most ( 21 ) Least ( 1 ) Yo…" at bounding box center [749, 395] width 1207 height 5076
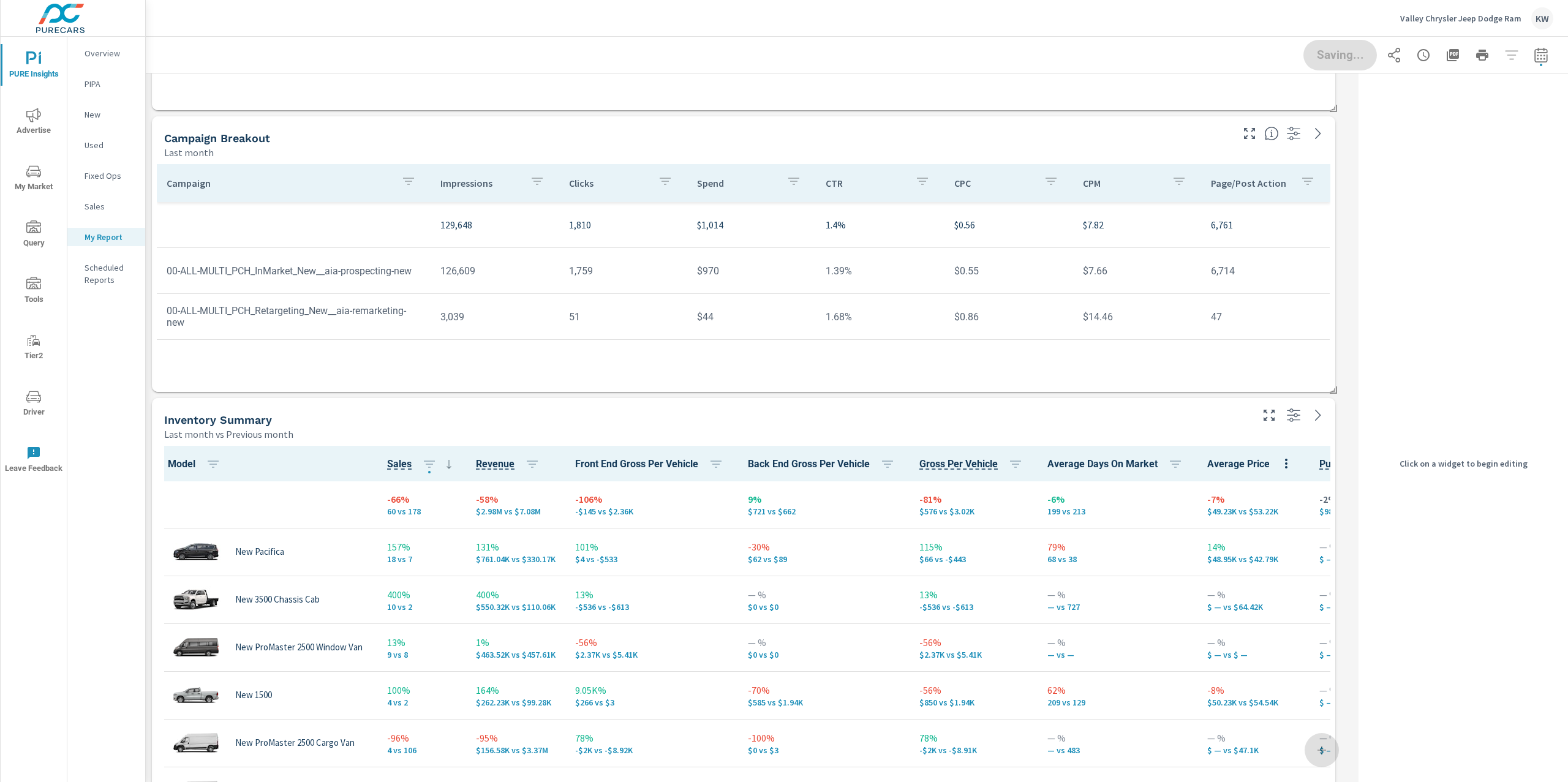
click at [1092, 147] on div "Last month" at bounding box center [697, 152] width 1066 height 15
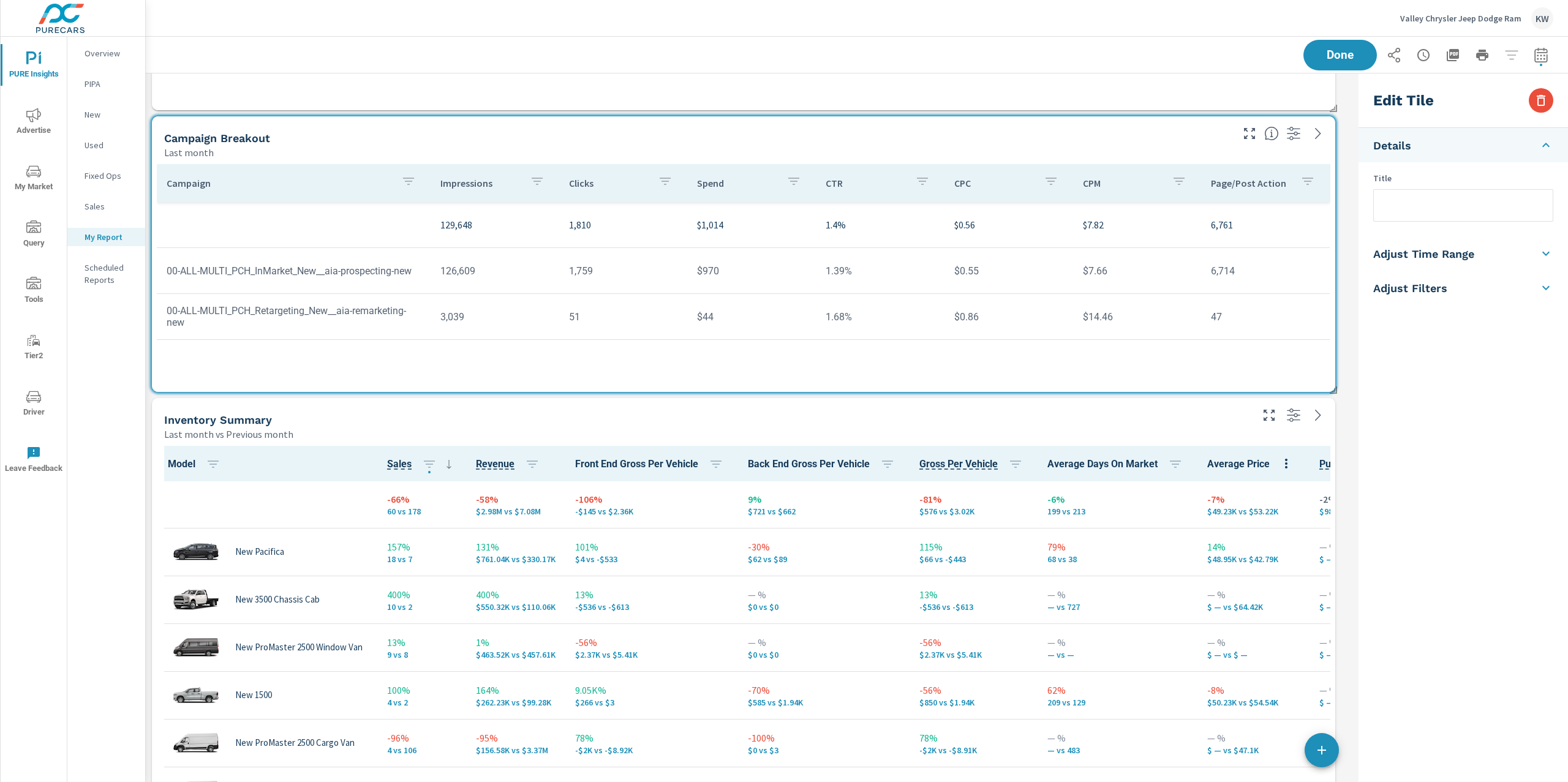
click at [1426, 210] on input "text" at bounding box center [1463, 205] width 179 height 32
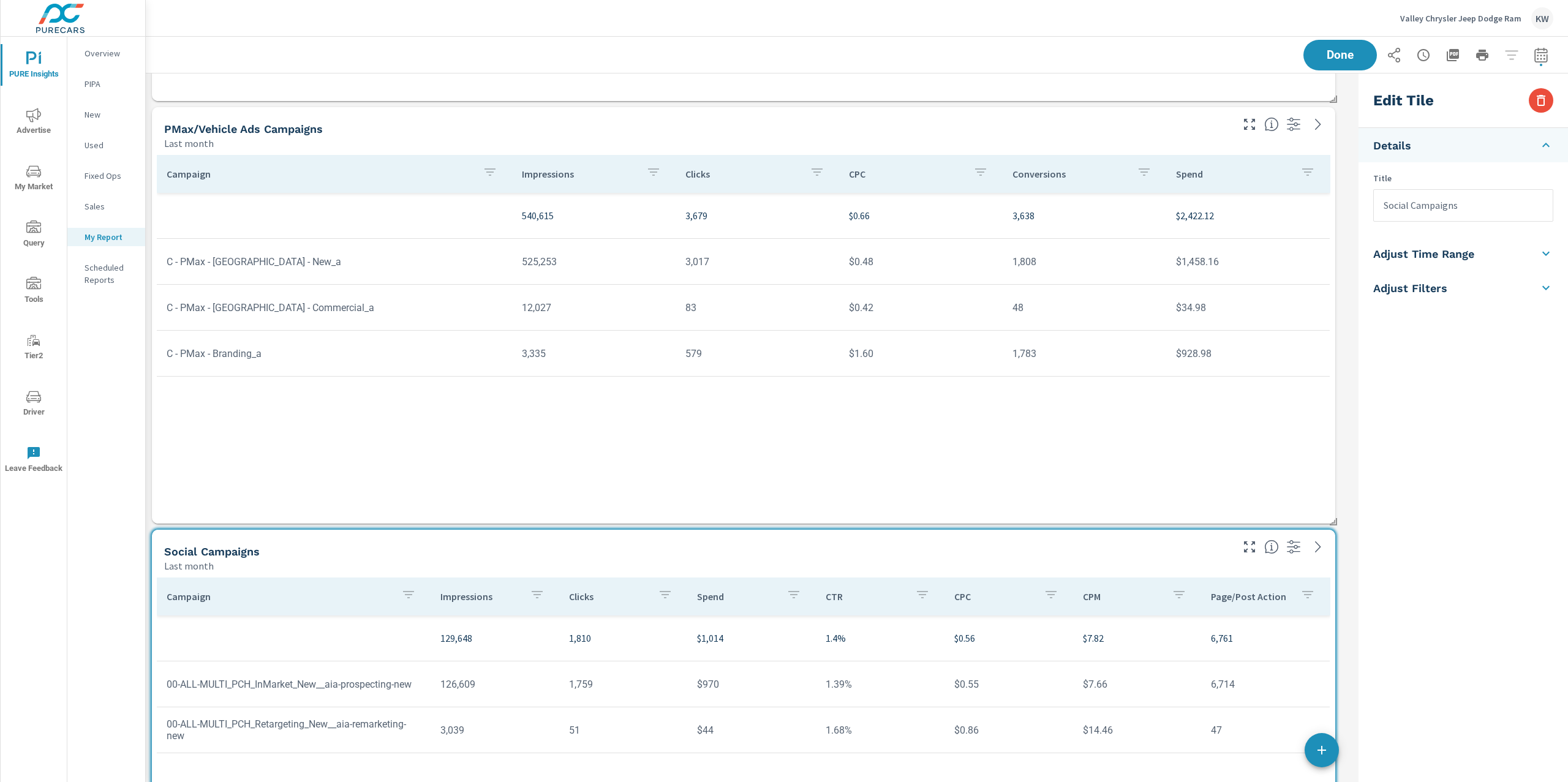
scroll to position [1800, 0]
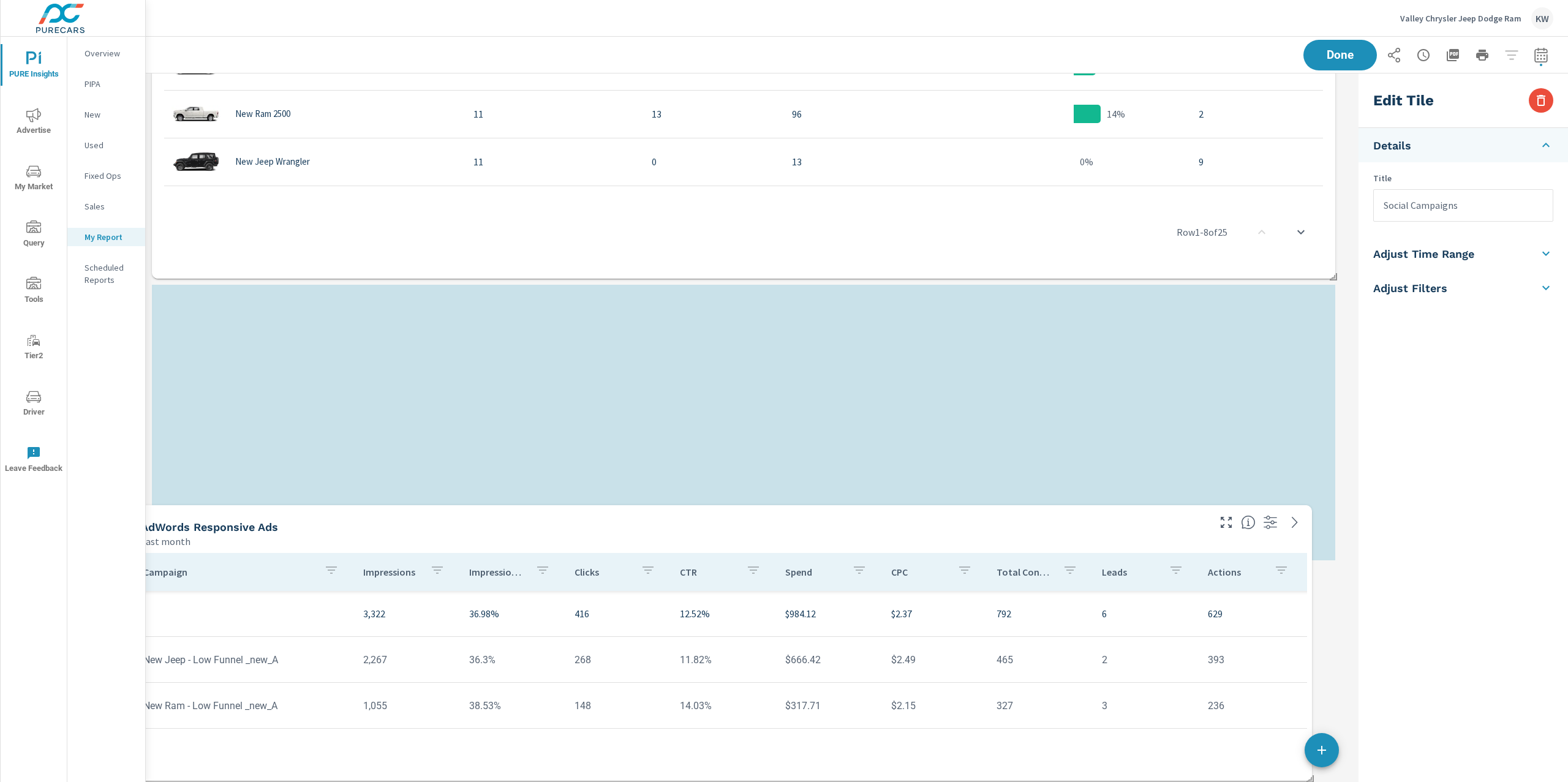
drag, startPoint x: 1111, startPoint y: 94, endPoint x: 1143, endPoint y: 748, distance: 654.8
click at [1110, 769] on div "Campaign Impressions Impression Share Clicks CTR Spend CPC Total Conversions Le…" at bounding box center [720, 664] width 1174 height 223
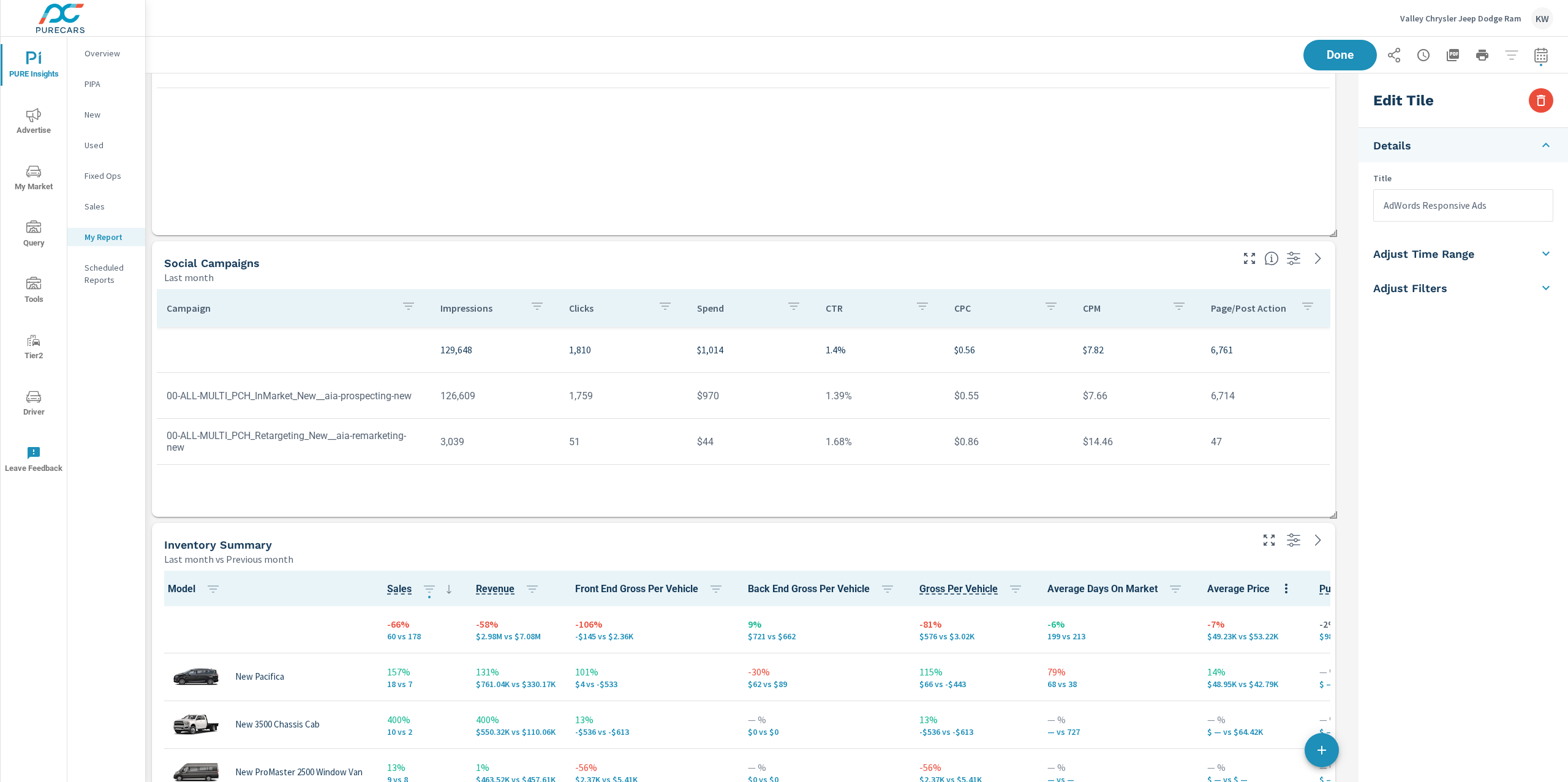
scroll to position [1810, 0]
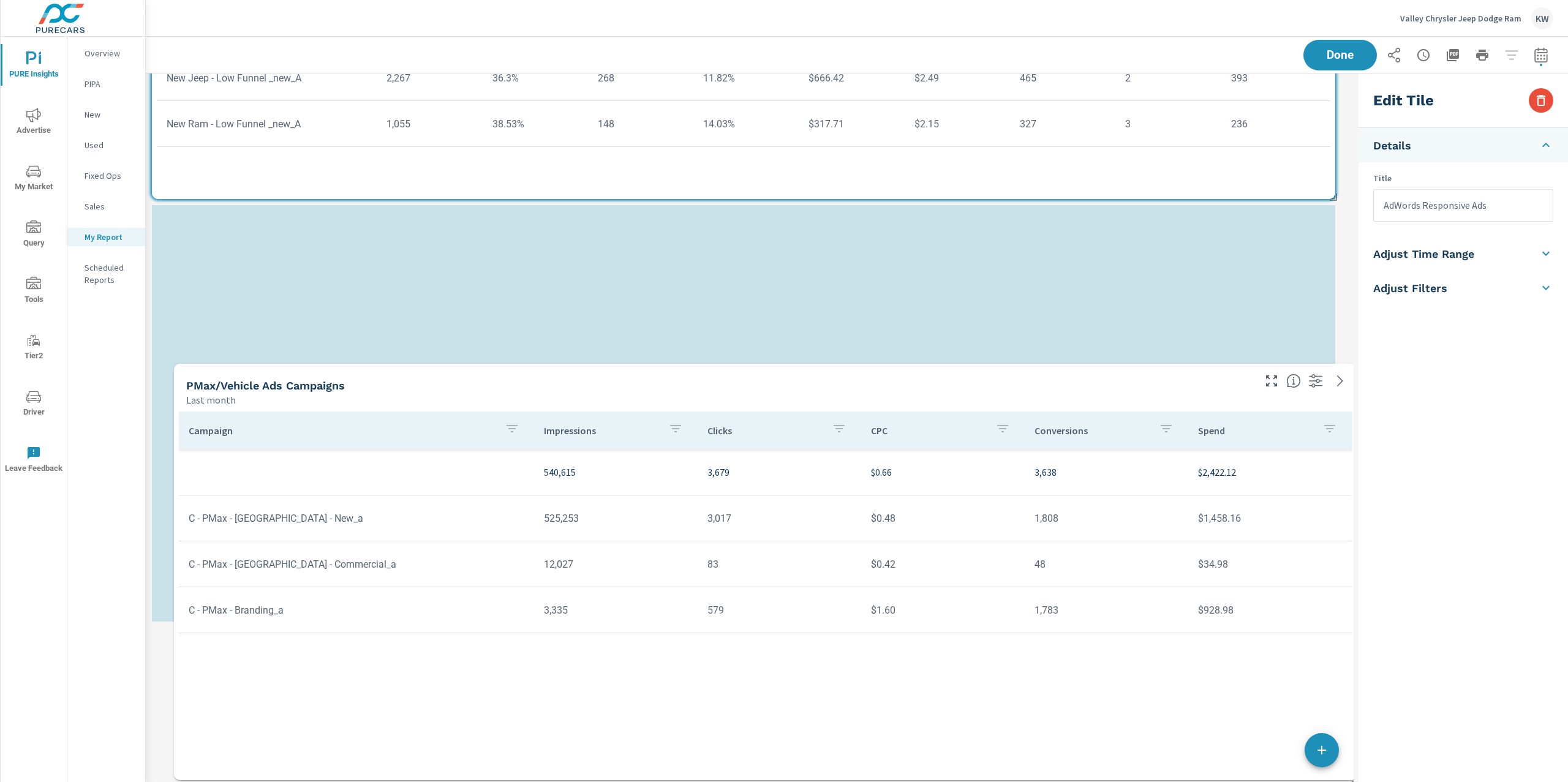
drag, startPoint x: 1092, startPoint y: 202, endPoint x: 1113, endPoint y: 782, distance: 580.4
click at [1113, 781] on div "PURE Insights Report Valley Chrysler Jeep Dodge Ram Report date range: Jul 01, …" at bounding box center [857, 409] width 1422 height 745
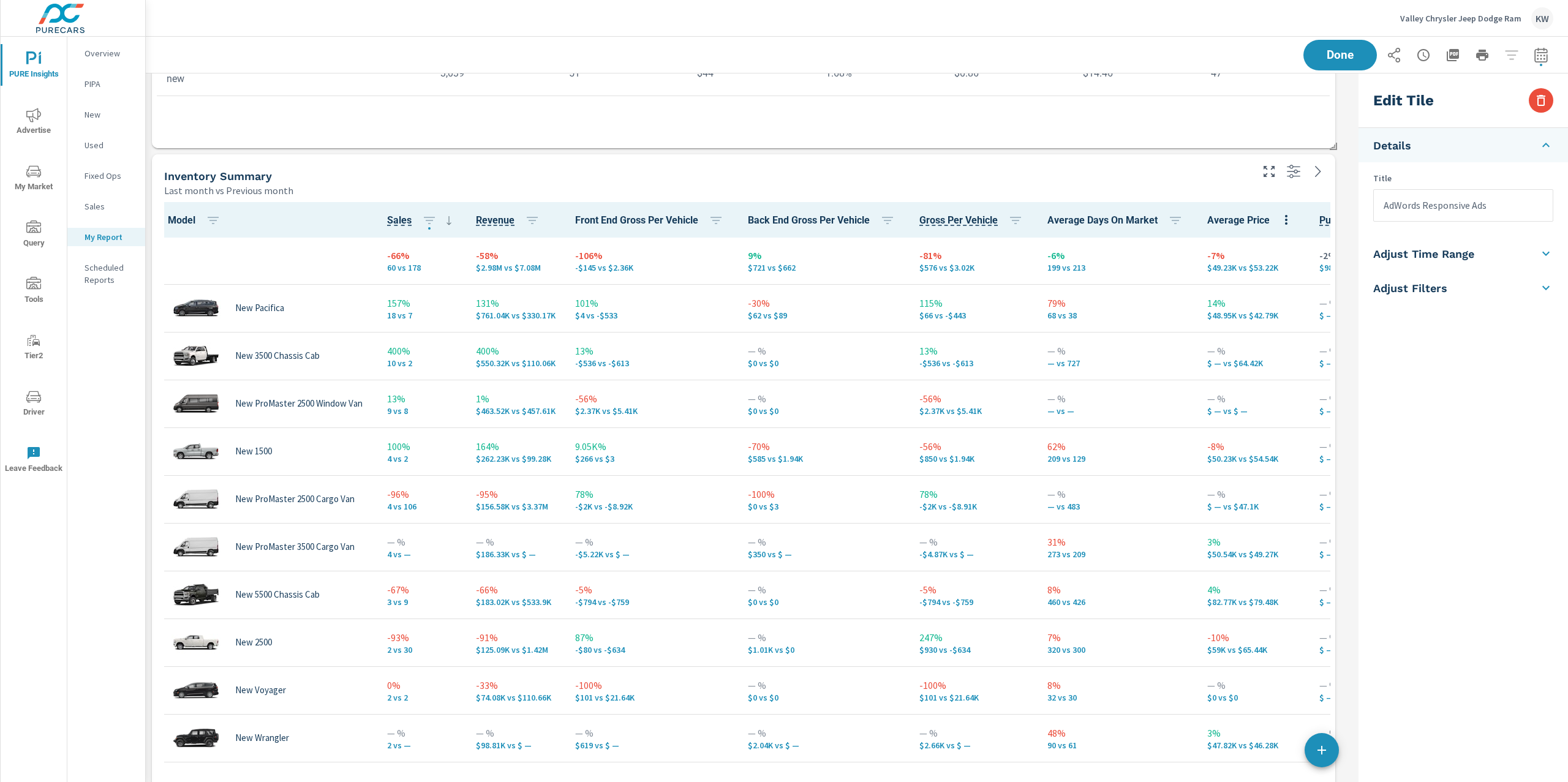
scroll to position [1760, 0]
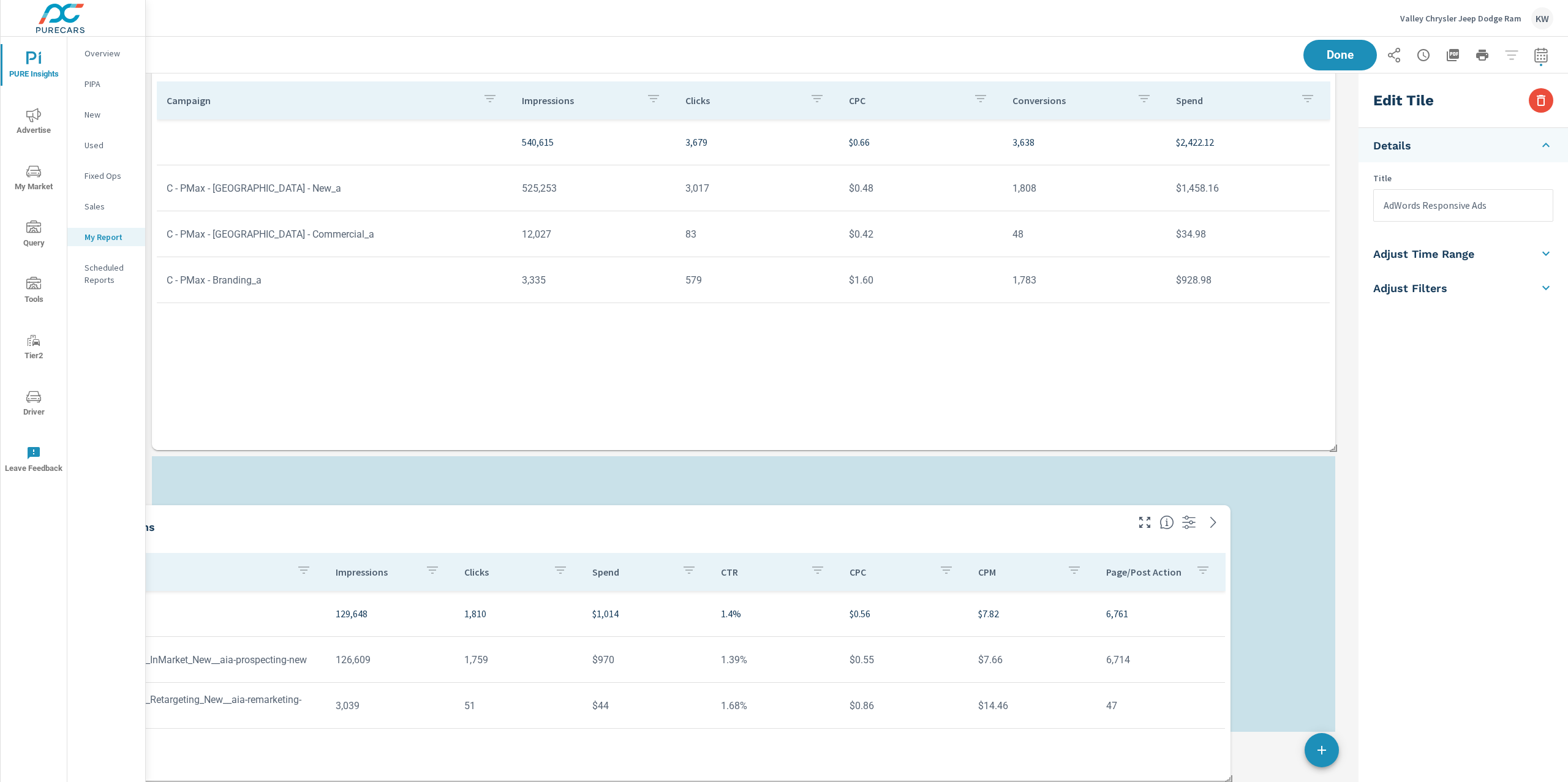
drag, startPoint x: 915, startPoint y: 135, endPoint x: 880, endPoint y: 745, distance: 611.0
click at [845, 769] on div "Campaign Impressions Clicks Spend CTR CPC CPM Page/Post Action 129,648 1,810 $1…" at bounding box center [638, 664] width 1174 height 223
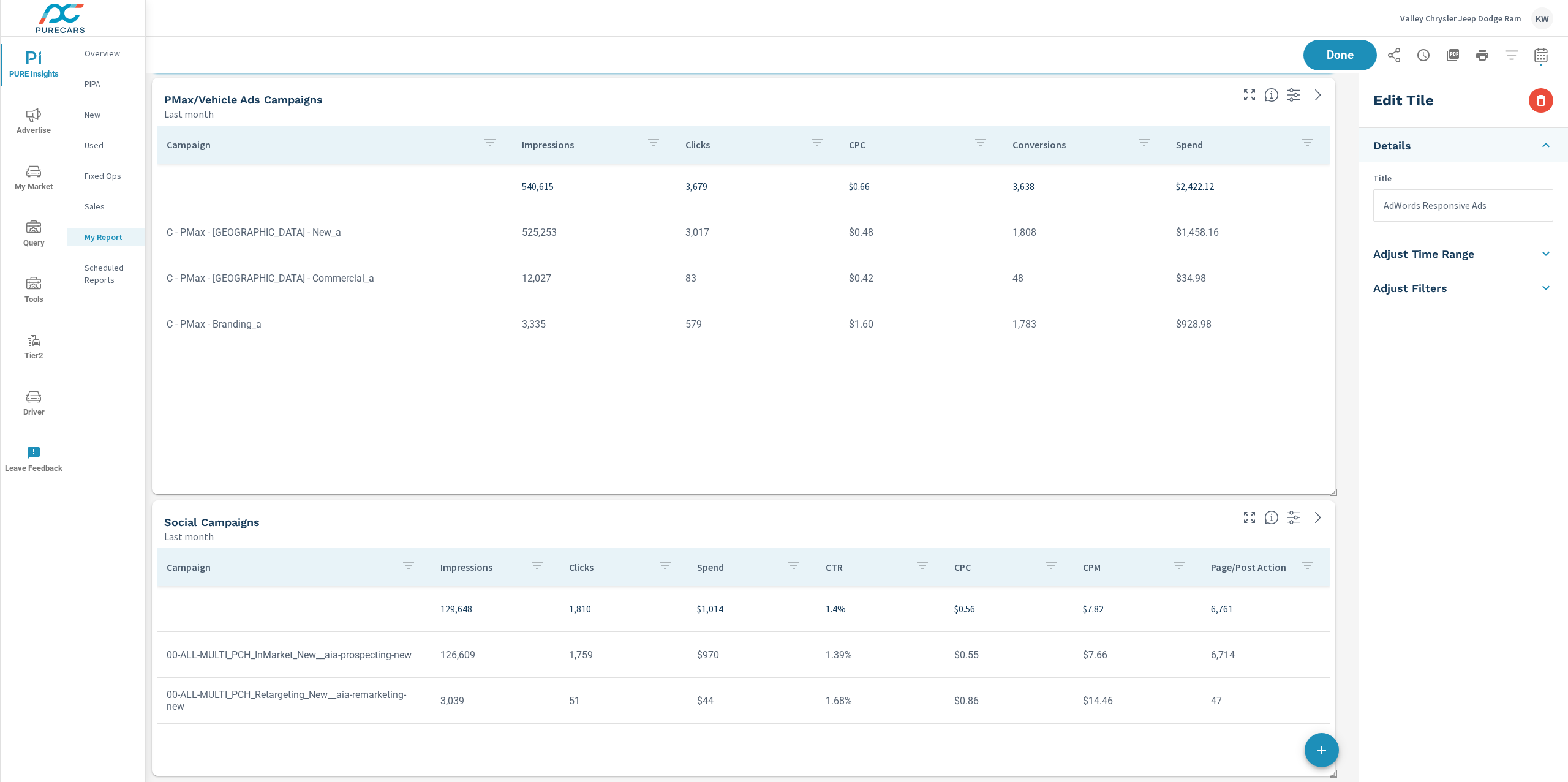
type input "Social Campaigns"
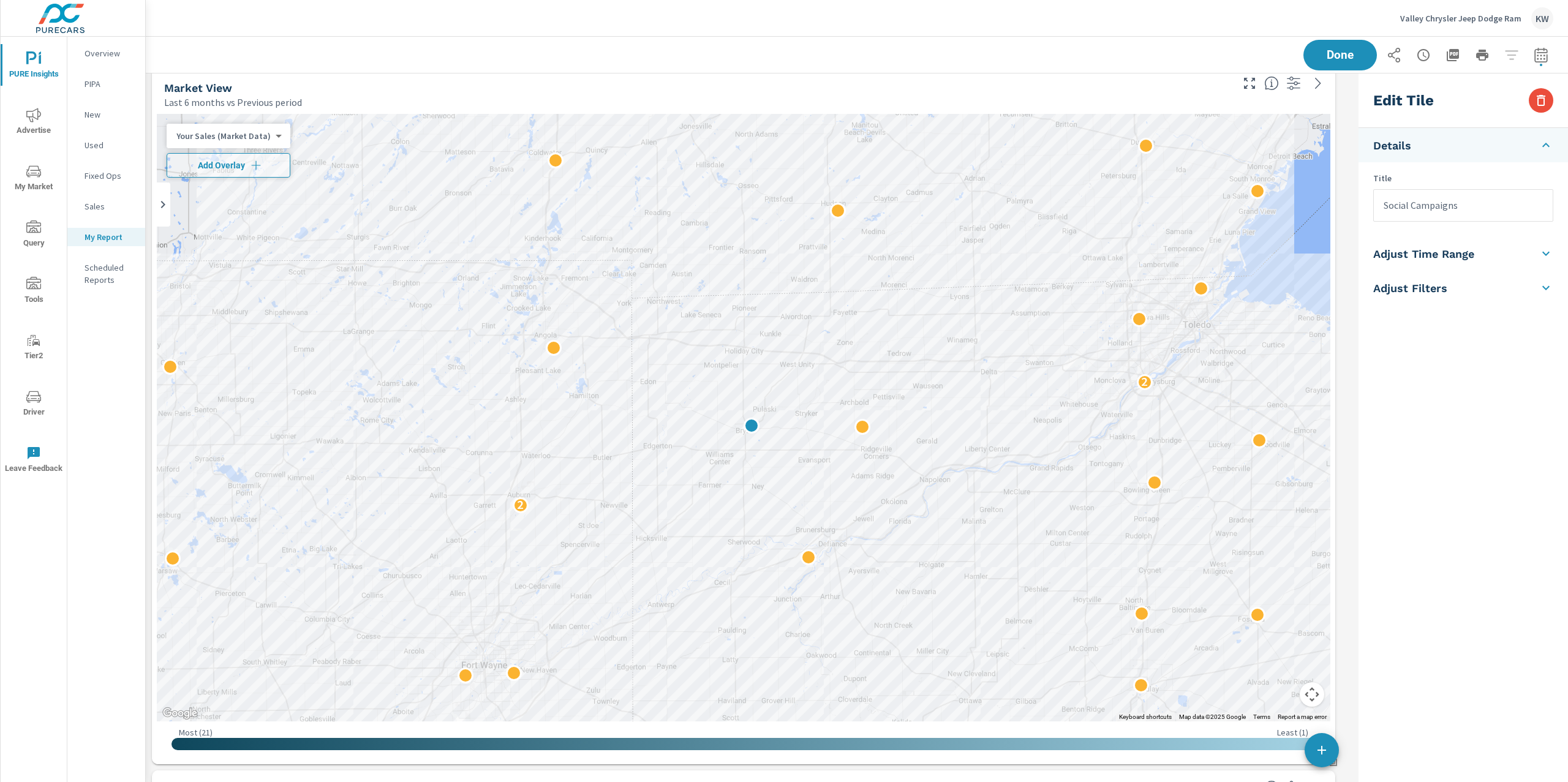
scroll to position [2267, 0]
click at [257, 142] on div "Your Sales (Market Data) 0 ​" at bounding box center [228, 135] width 123 height 25
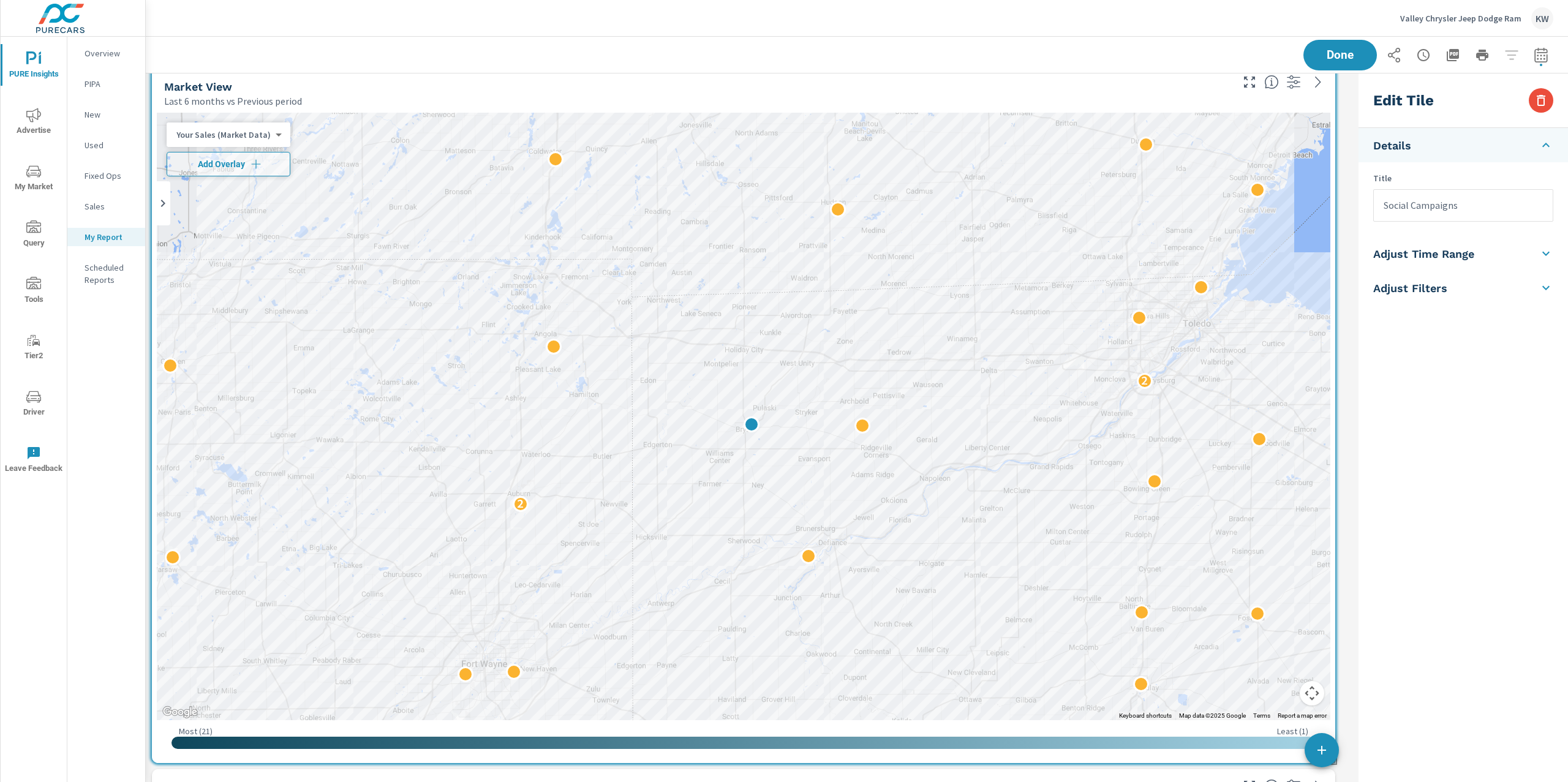
checkbox input "true"
type input "last6Months"
type input "currentPeriodStart"
click at [259, 137] on body "PURE Insights Advertise My Market Query Tools Tier2 Driver Leave Feedback Overv…" at bounding box center [784, 391] width 1568 height 782
click at [222, 173] on li "Total Market Sales" at bounding box center [226, 174] width 119 height 20
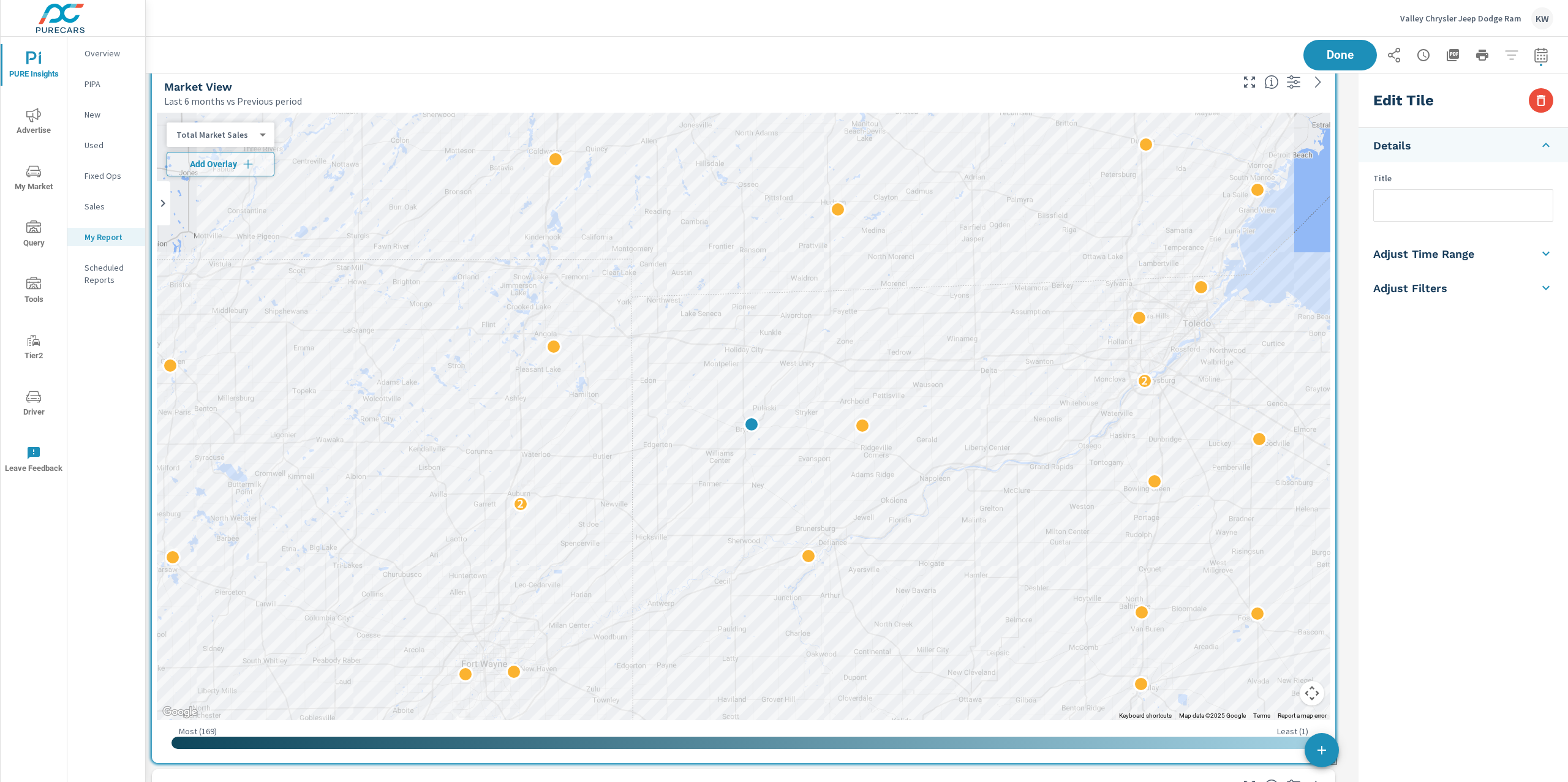
click at [249, 137] on p "Total Market Sales" at bounding box center [215, 135] width 79 height 11
click at [232, 195] on li "Population" at bounding box center [226, 194] width 119 height 20
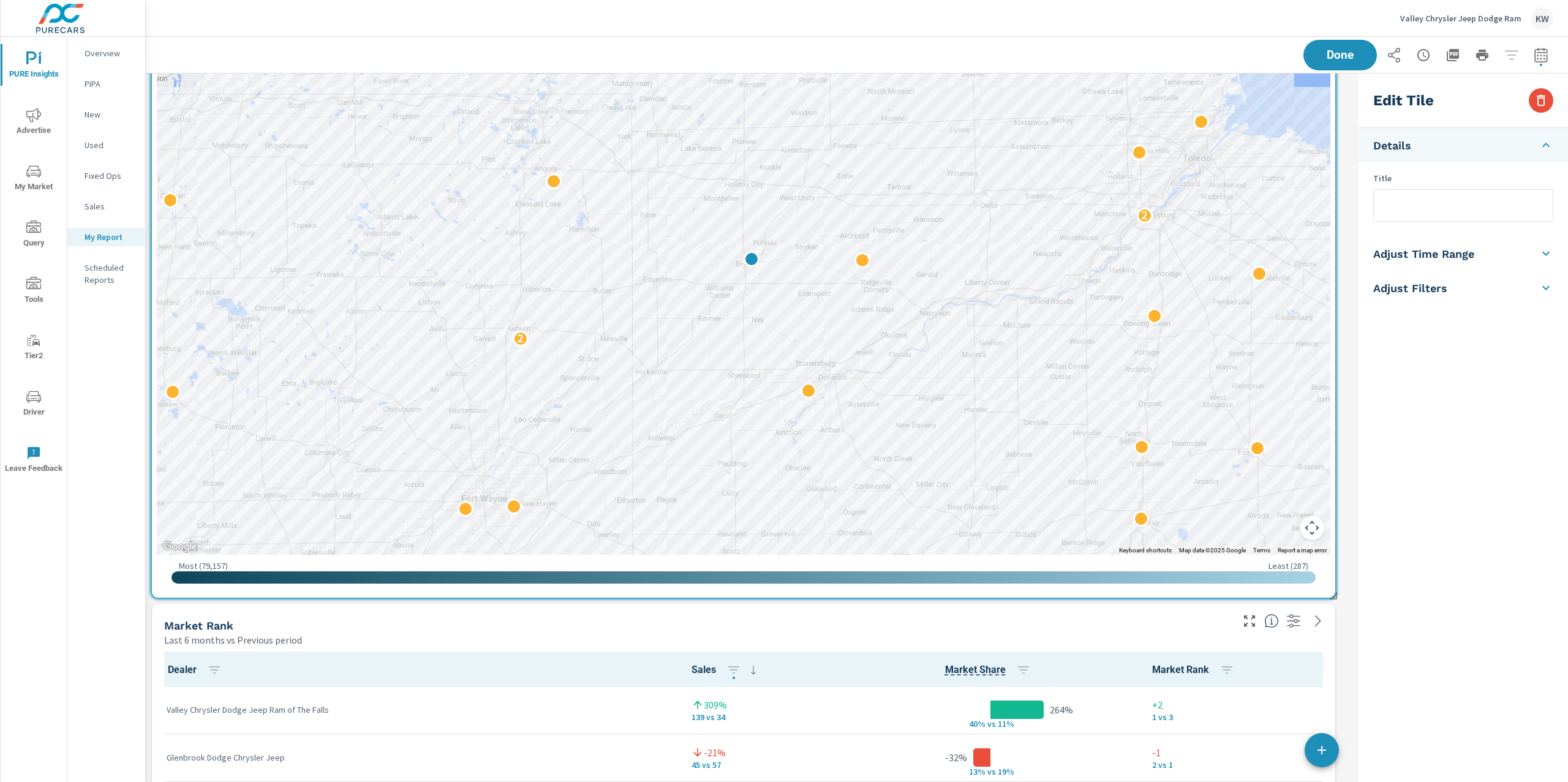
scroll to position [2486, 0]
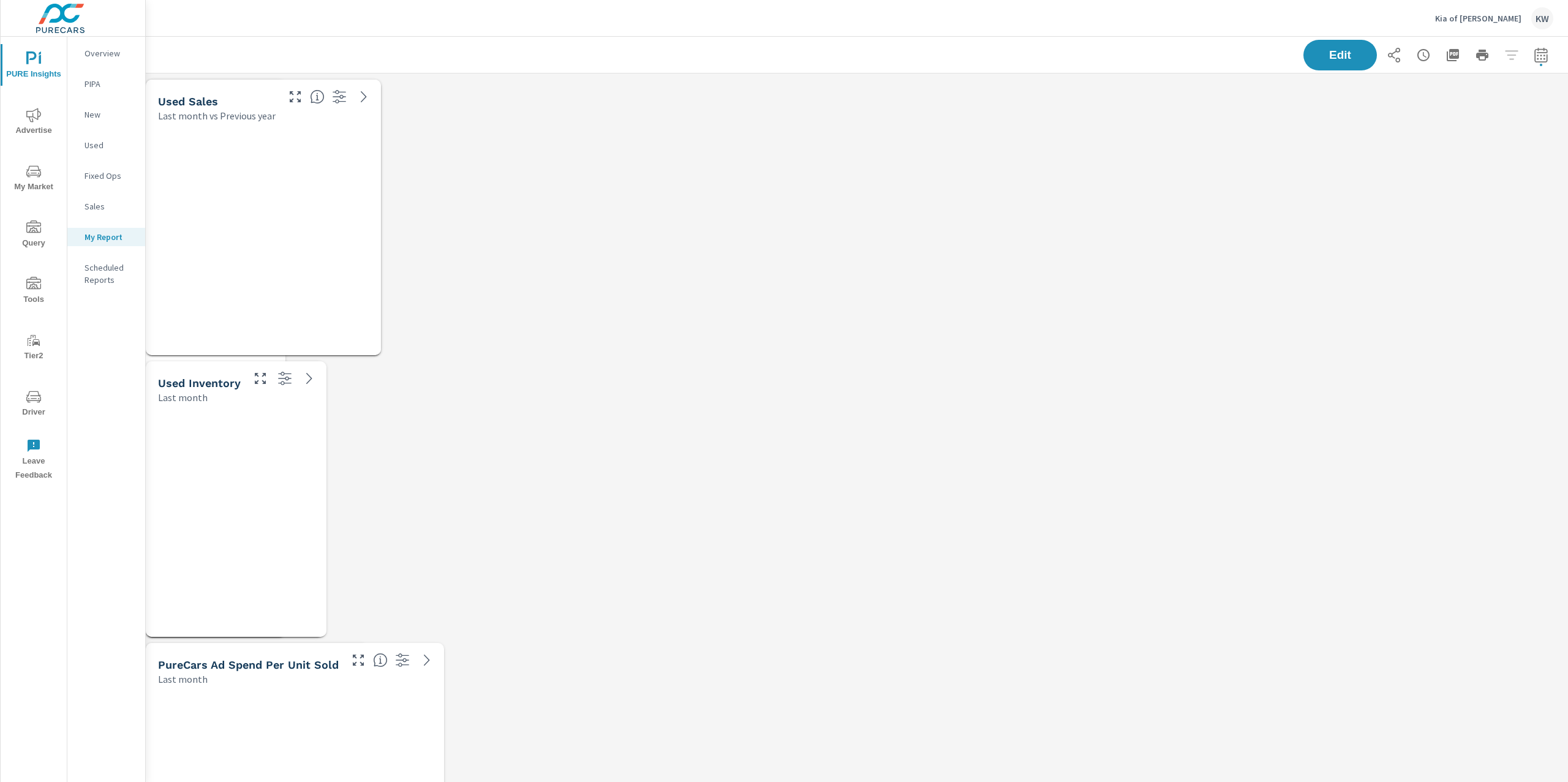
scroll to position [7213, 1435]
